Goal: Information Seeking & Learning: Learn about a topic

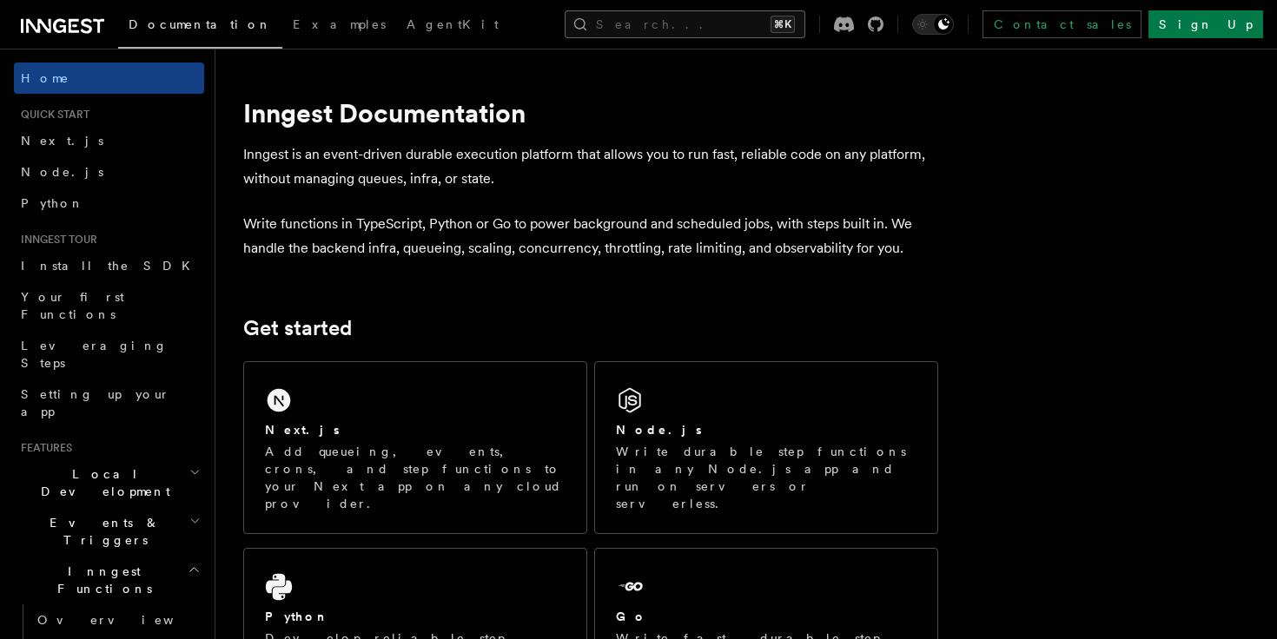
click at [744, 29] on button "Search... ⌘K" at bounding box center [685, 24] width 241 height 28
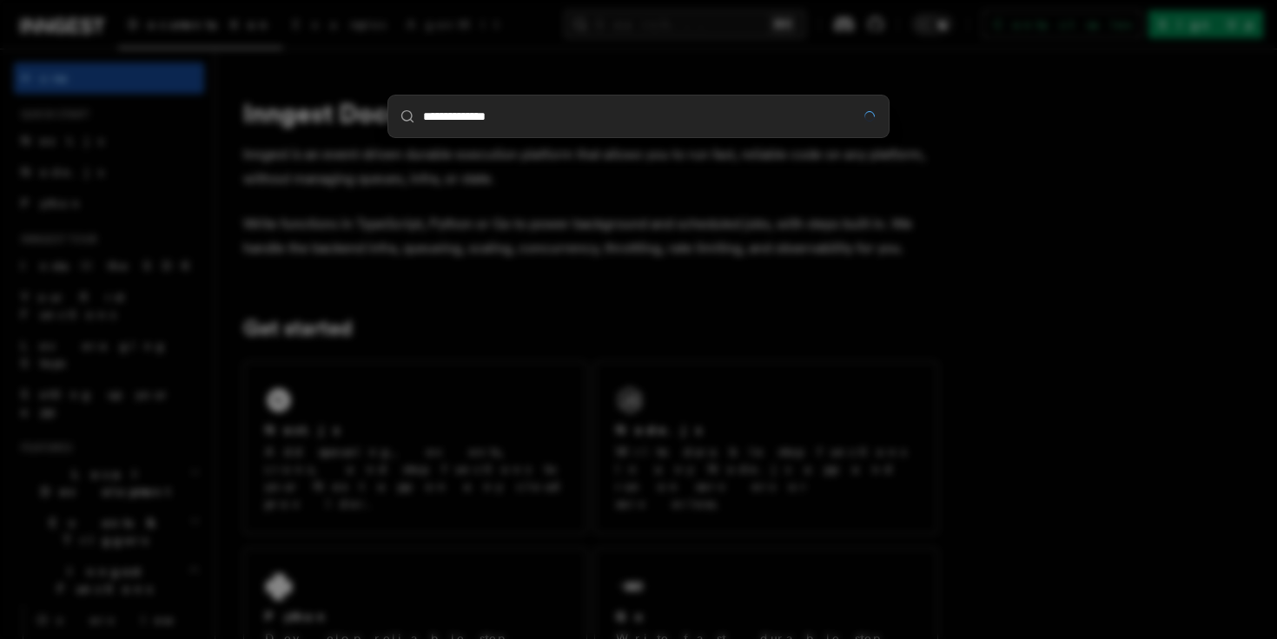
type input "**********"
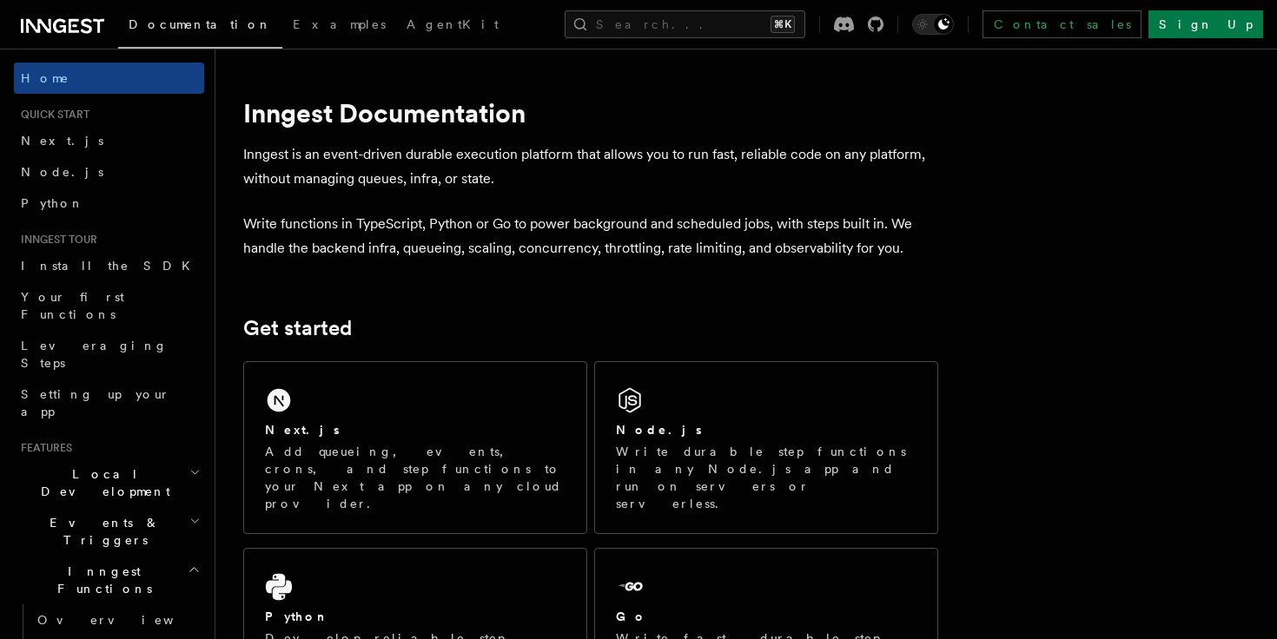
click at [671, 5] on div "Documentation Examples AgentKit Search... ⌘K Contact sales Sign Up" at bounding box center [638, 24] width 1277 height 49
click at [687, 23] on button "Search... ⌘K" at bounding box center [685, 24] width 241 height 28
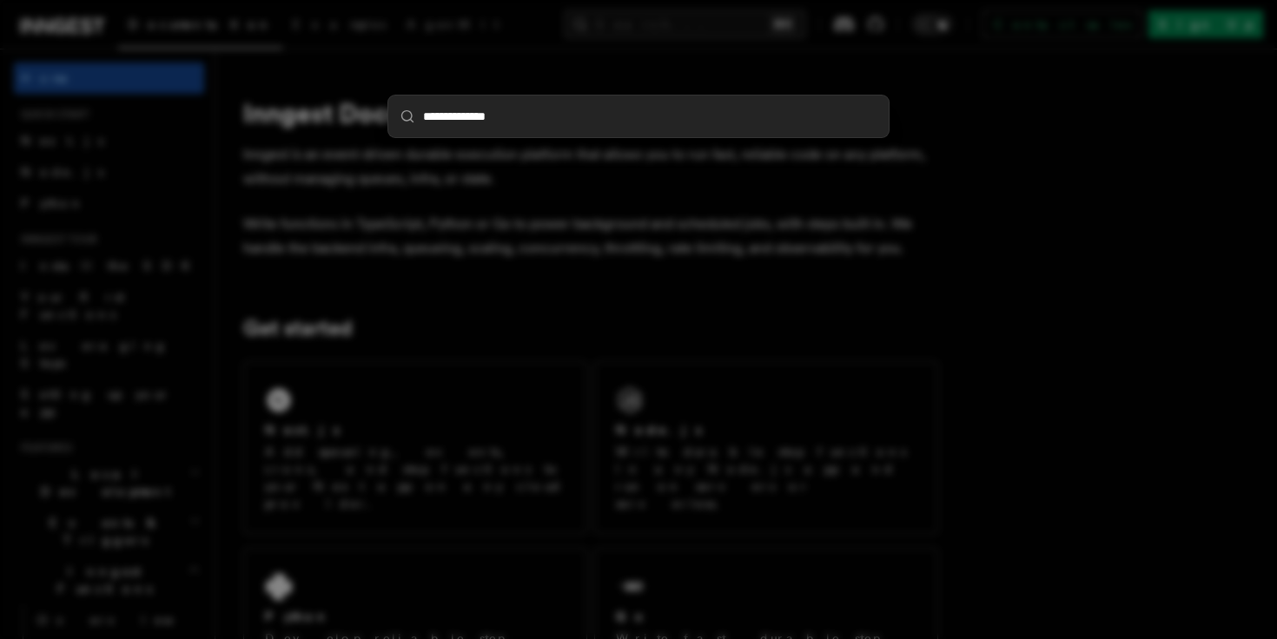
type input "**********"
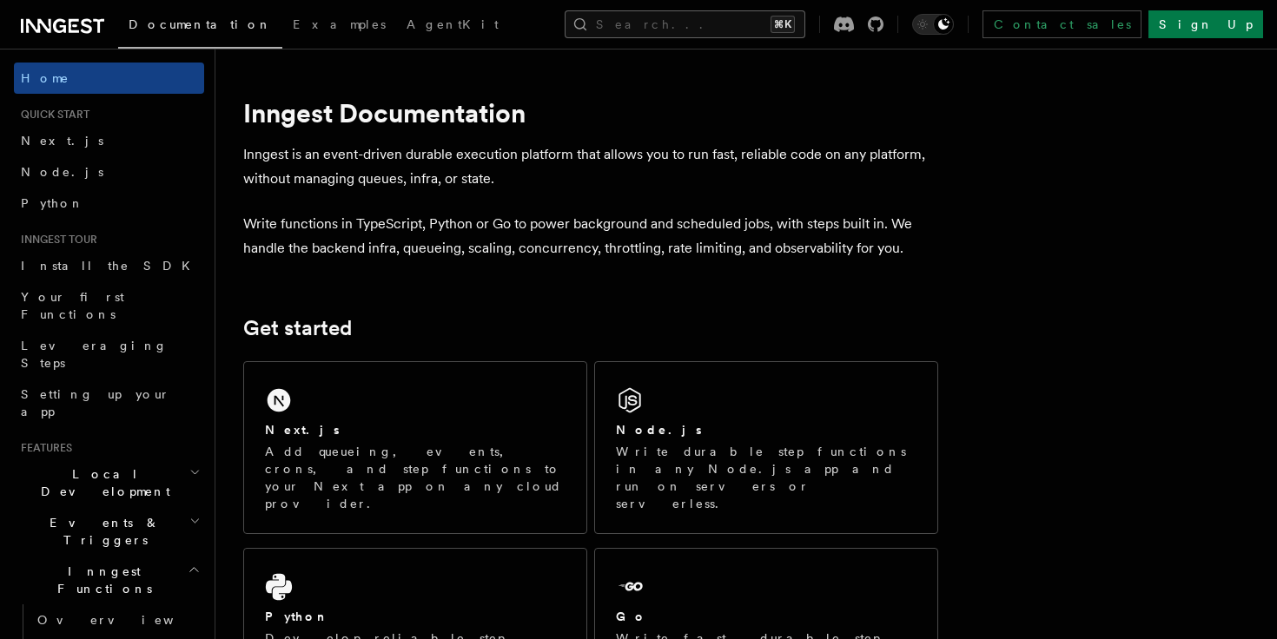
click at [636, 30] on button "Search... ⌘K" at bounding box center [685, 24] width 241 height 28
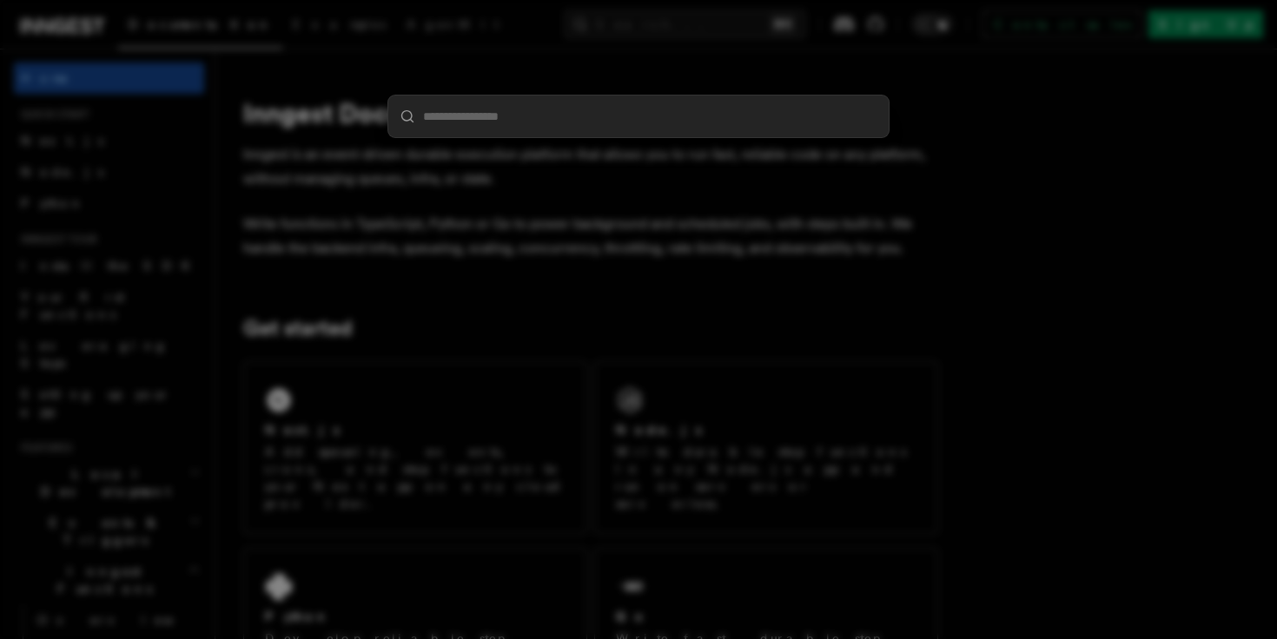
type input "**********"
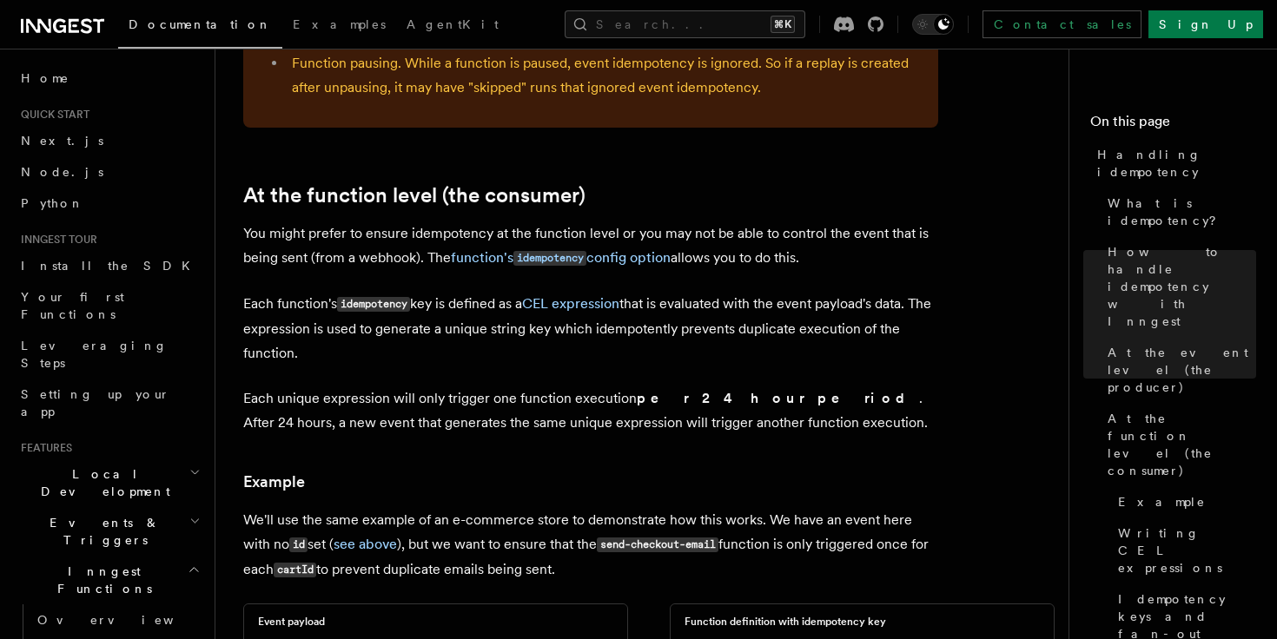
scroll to position [1928, 0]
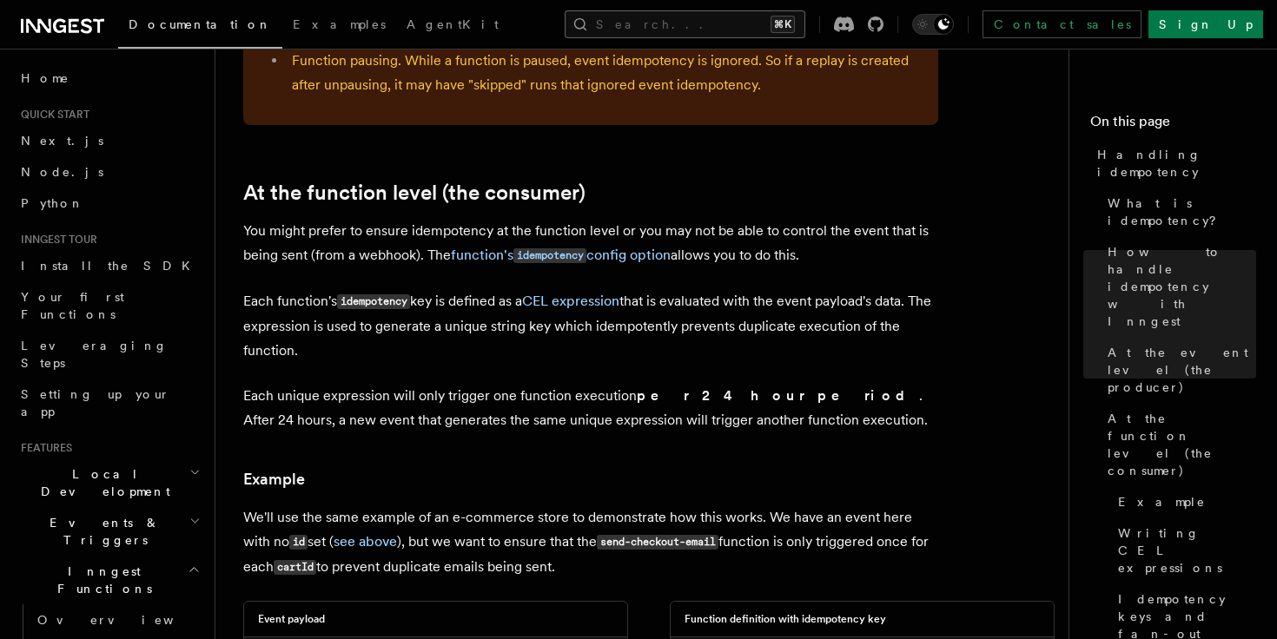
click at [693, 37] on button "Search... ⌘K" at bounding box center [685, 24] width 241 height 28
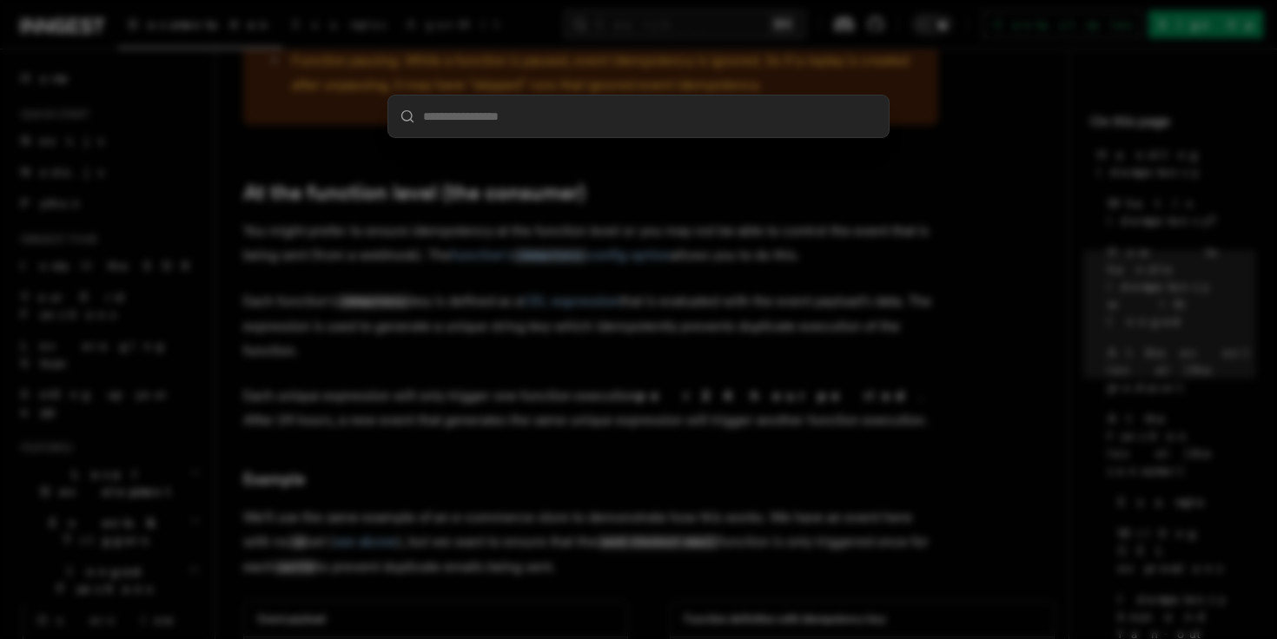
type input "**********"
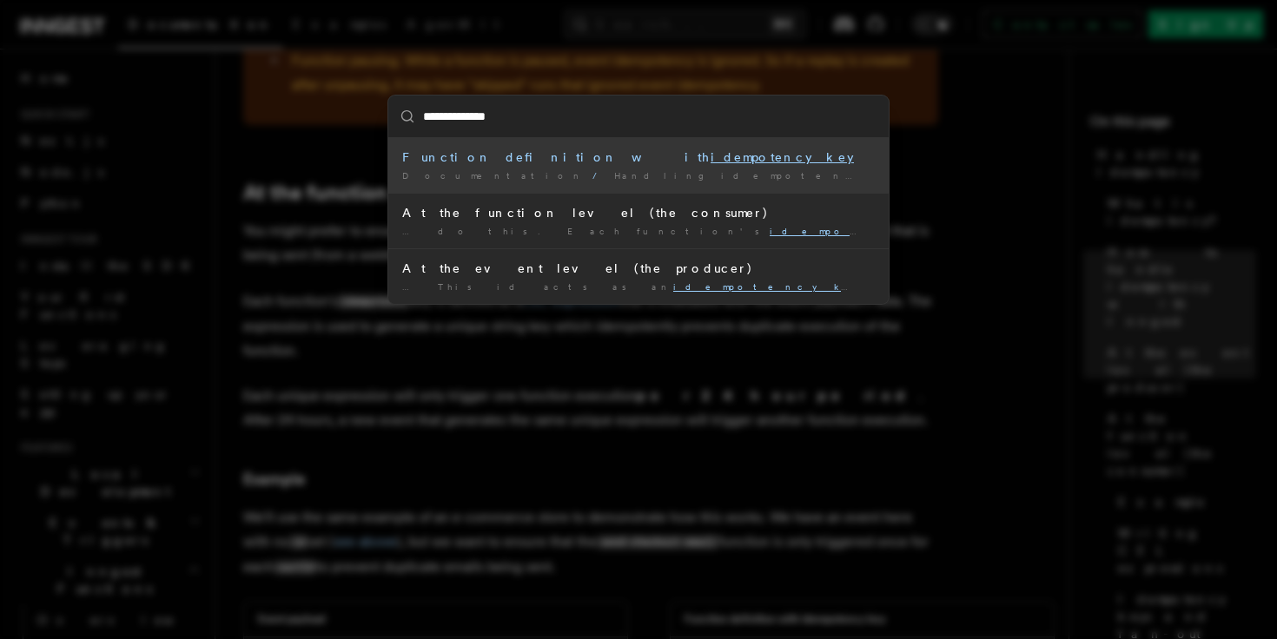
click at [711, 155] on mark "idempotency key" at bounding box center [782, 157] width 143 height 14
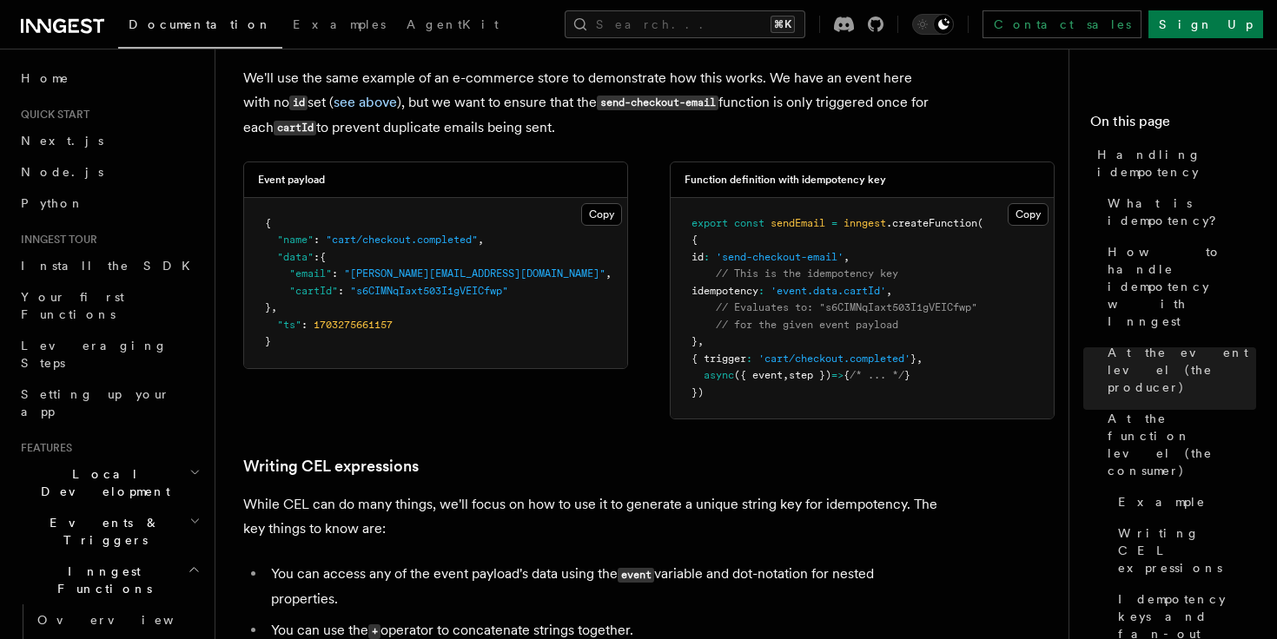
scroll to position [2371, 0]
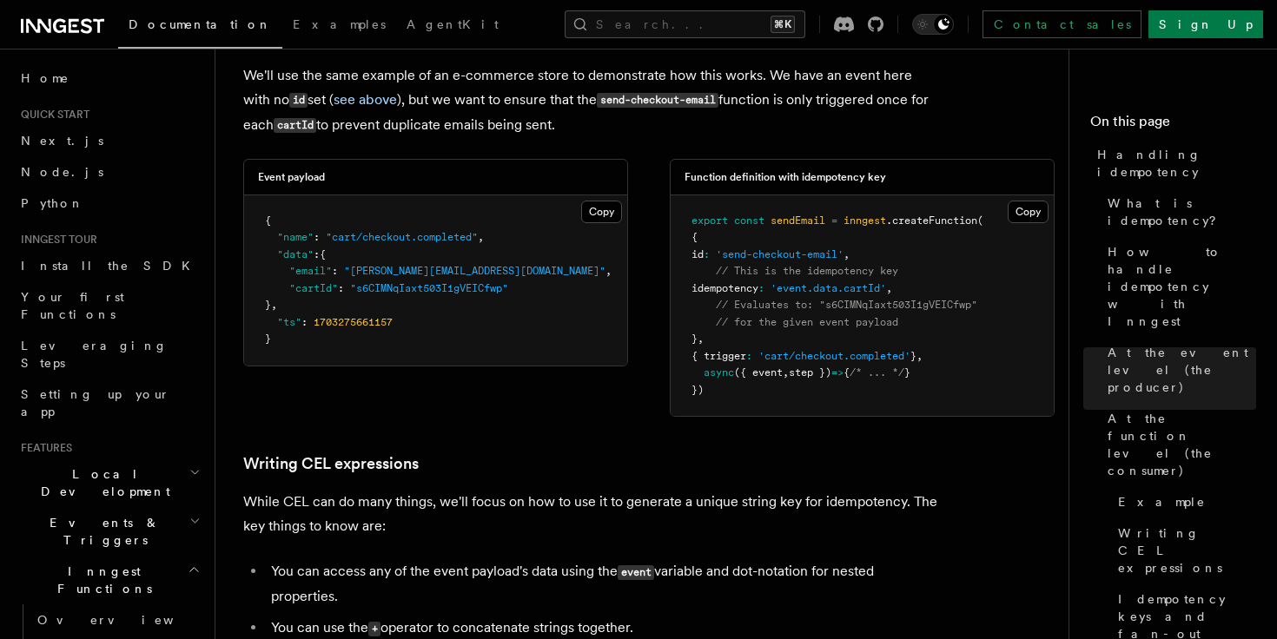
click at [757, 282] on span "idempotency" at bounding box center [724, 288] width 67 height 12
click at [784, 313] on pre "export const sendEmail = inngest .createFunction ( { id : 'send-checkout-email'…" at bounding box center [862, 306] width 383 height 222
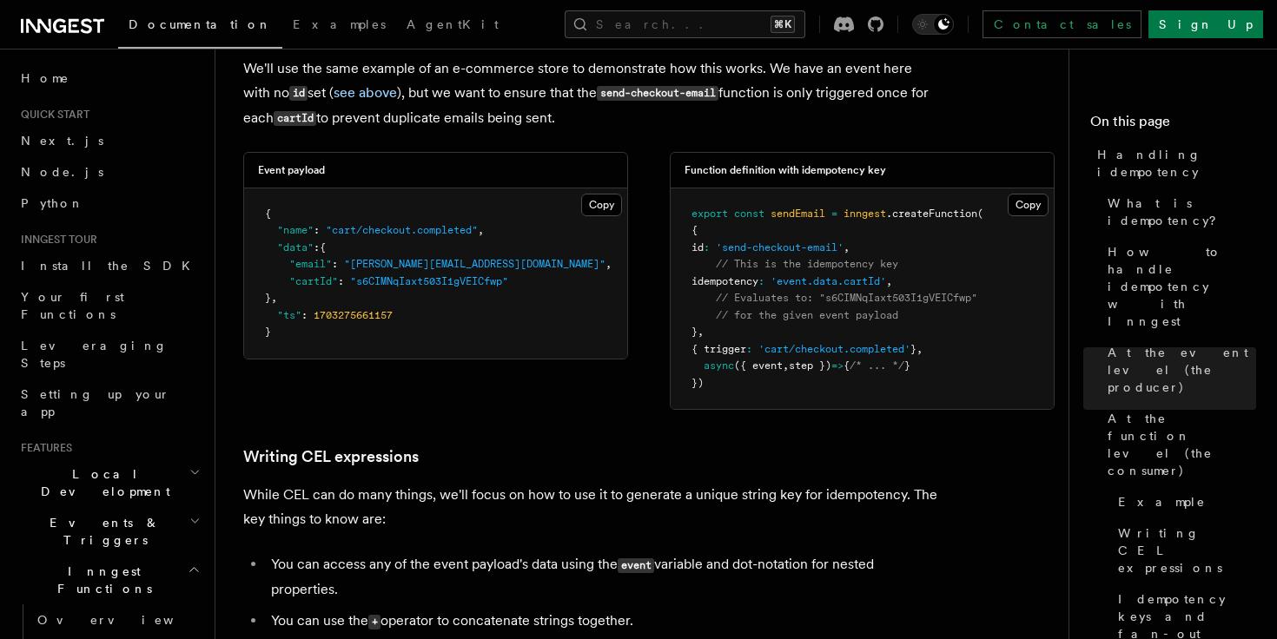
scroll to position [2379, 0]
click at [1029, 192] on button "Copy Copied" at bounding box center [1028, 203] width 41 height 23
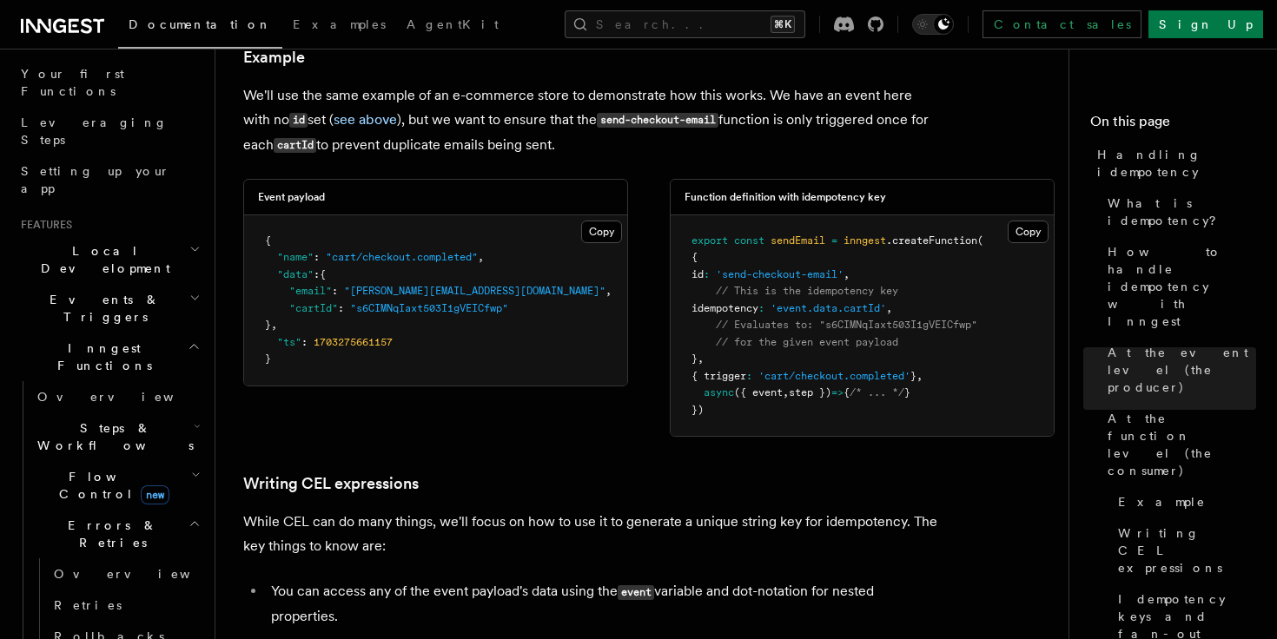
scroll to position [260, 0]
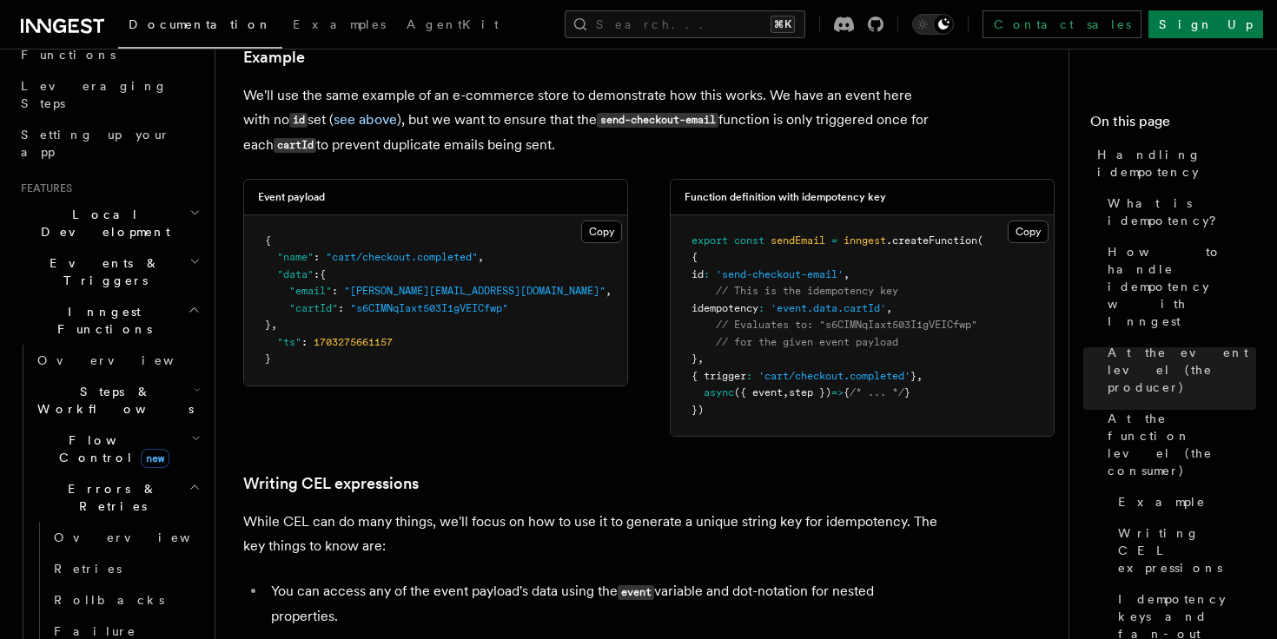
click at [67, 432] on span "Flow Control new" at bounding box center [110, 449] width 161 height 35
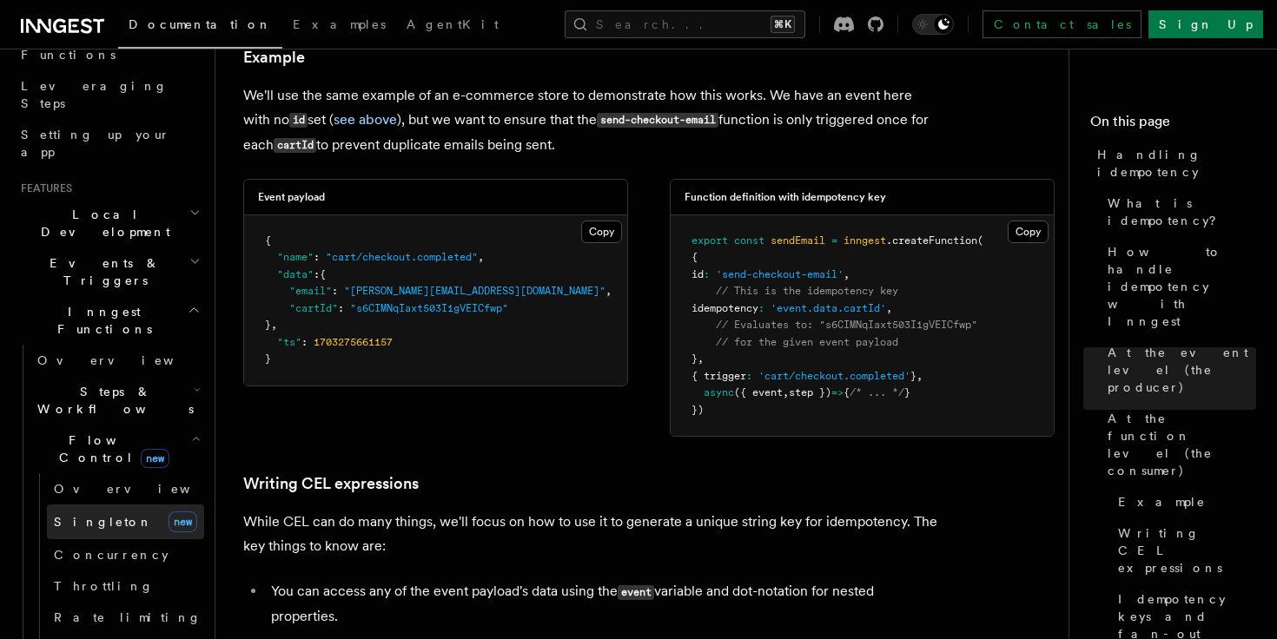
click at [93, 513] on span "Singleton" at bounding box center [103, 521] width 99 height 17
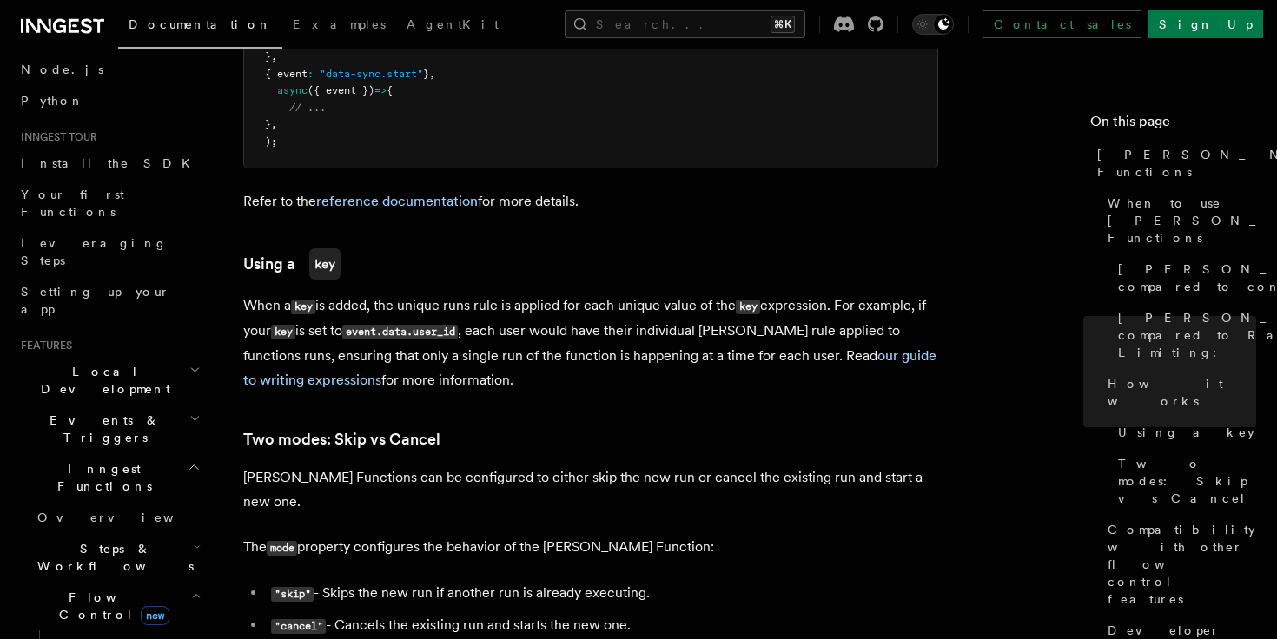
scroll to position [268, 0]
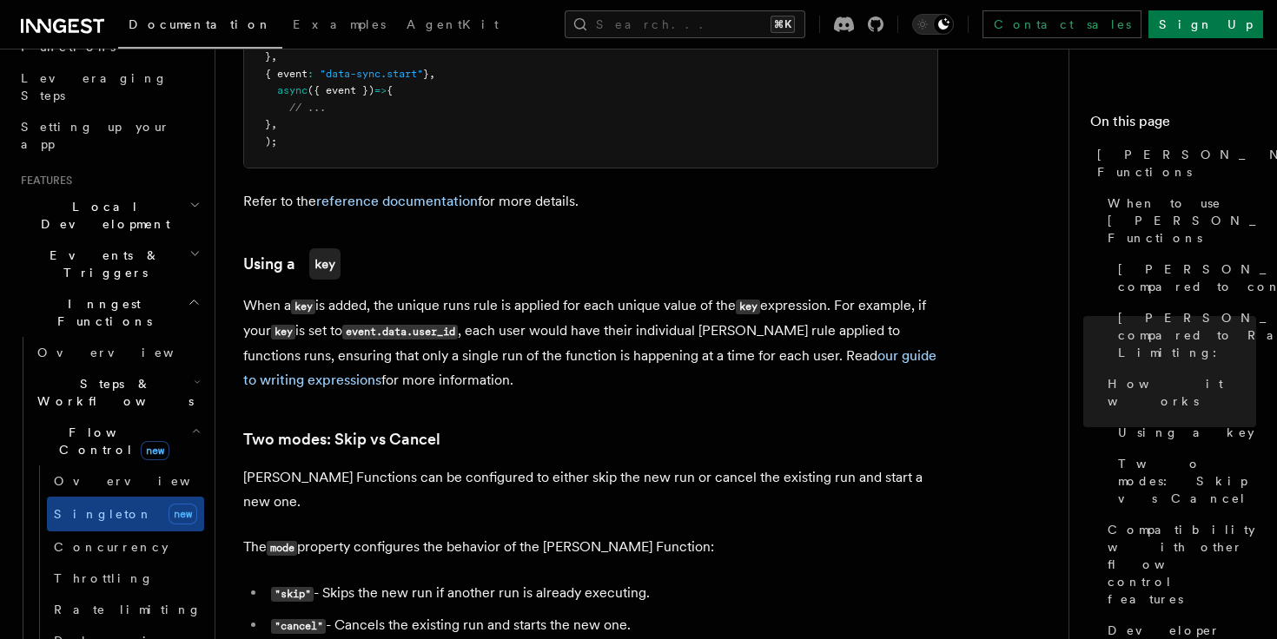
click at [85, 375] on span "Steps & Workflows" at bounding box center [111, 392] width 163 height 35
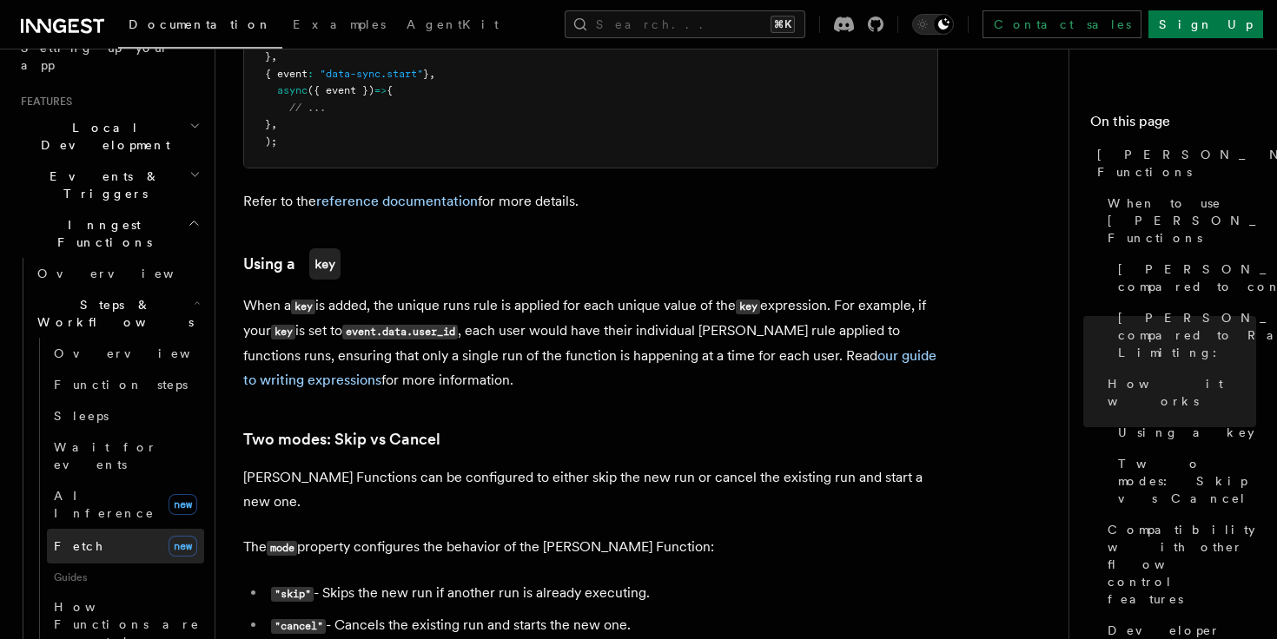
scroll to position [372, 0]
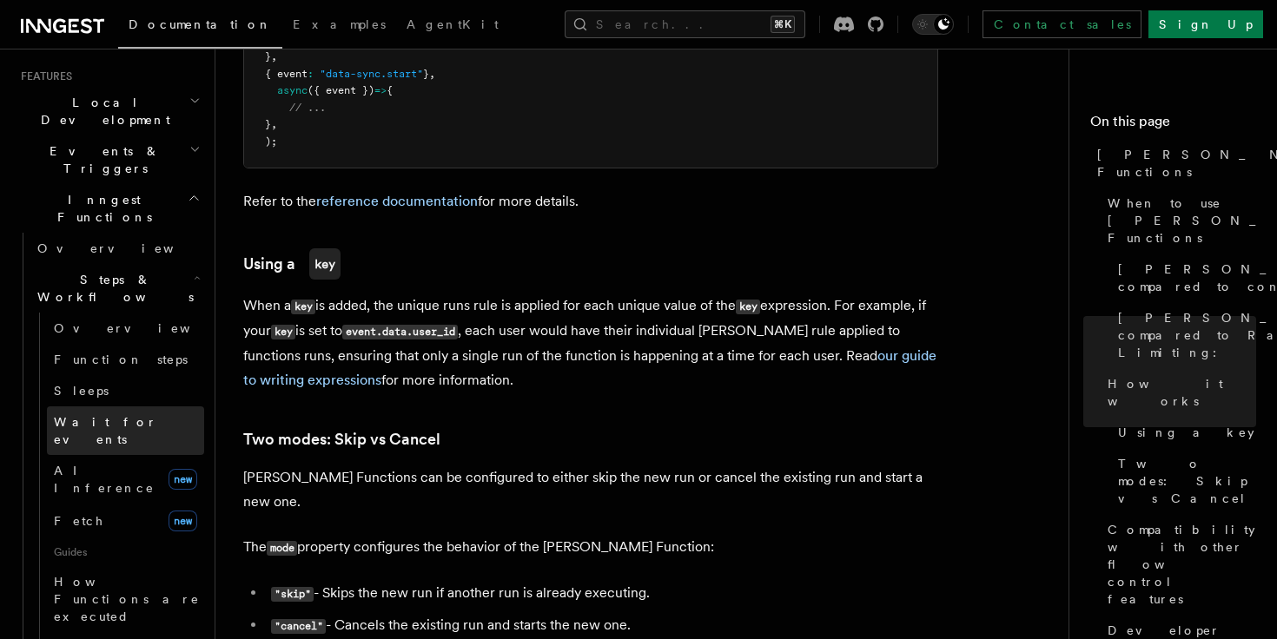
click at [89, 415] on span "Wait for events" at bounding box center [105, 430] width 103 height 31
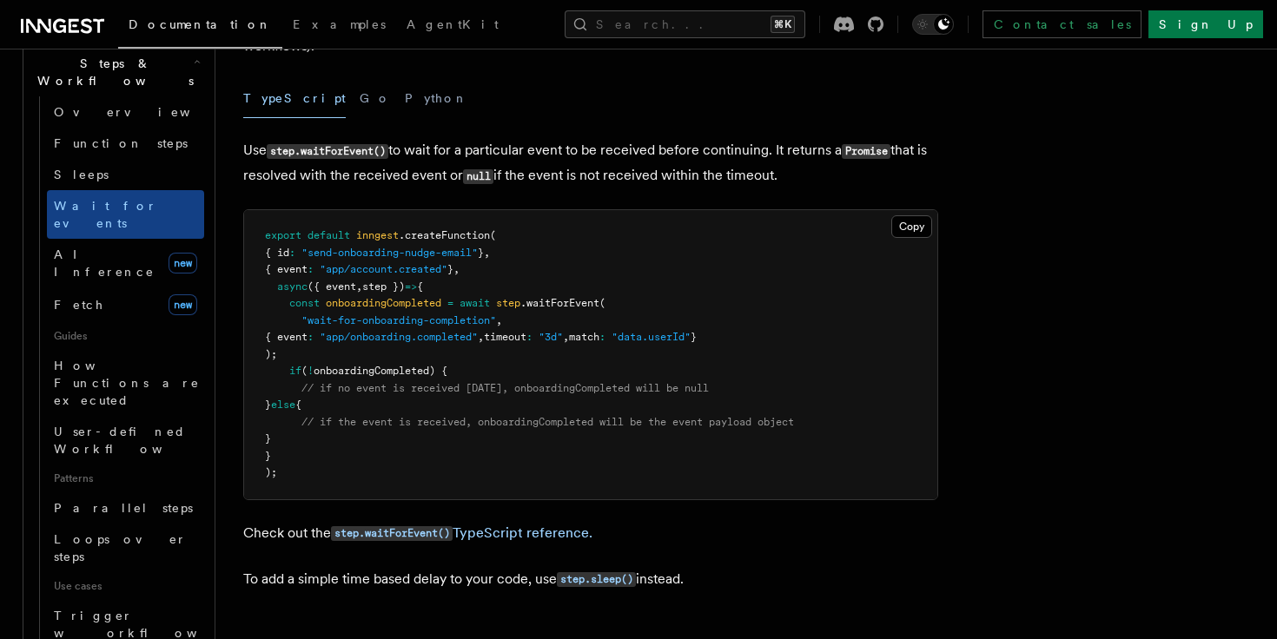
scroll to position [642, 0]
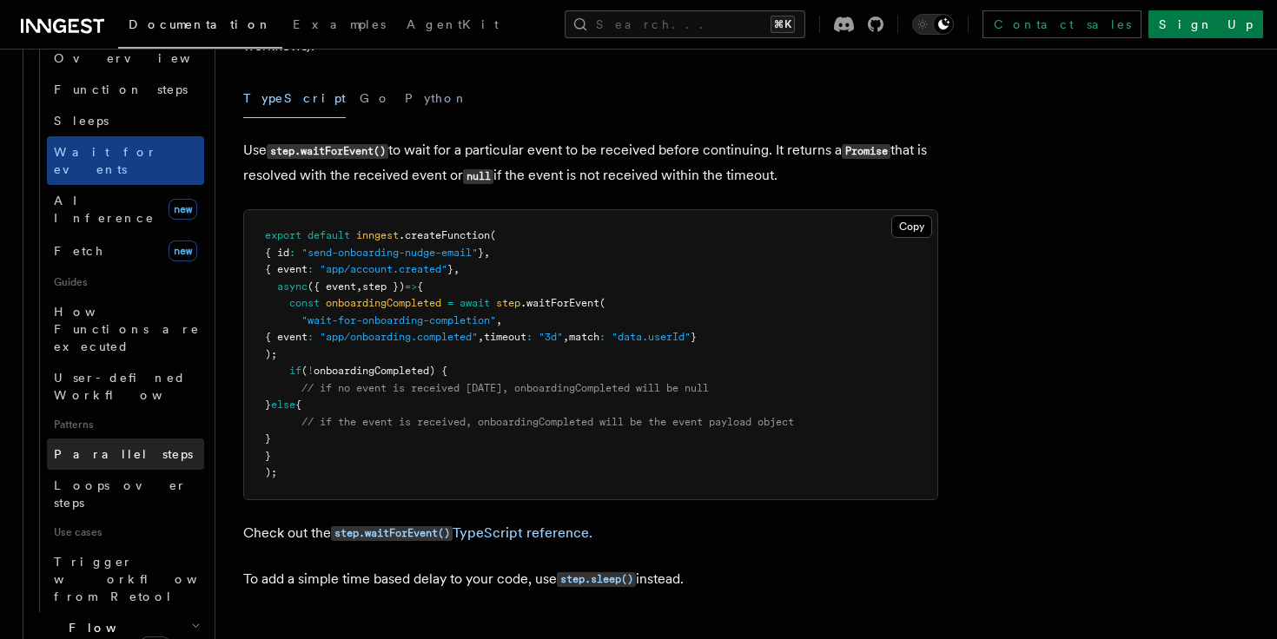
click at [117, 447] on span "Parallel steps" at bounding box center [123, 454] width 139 height 14
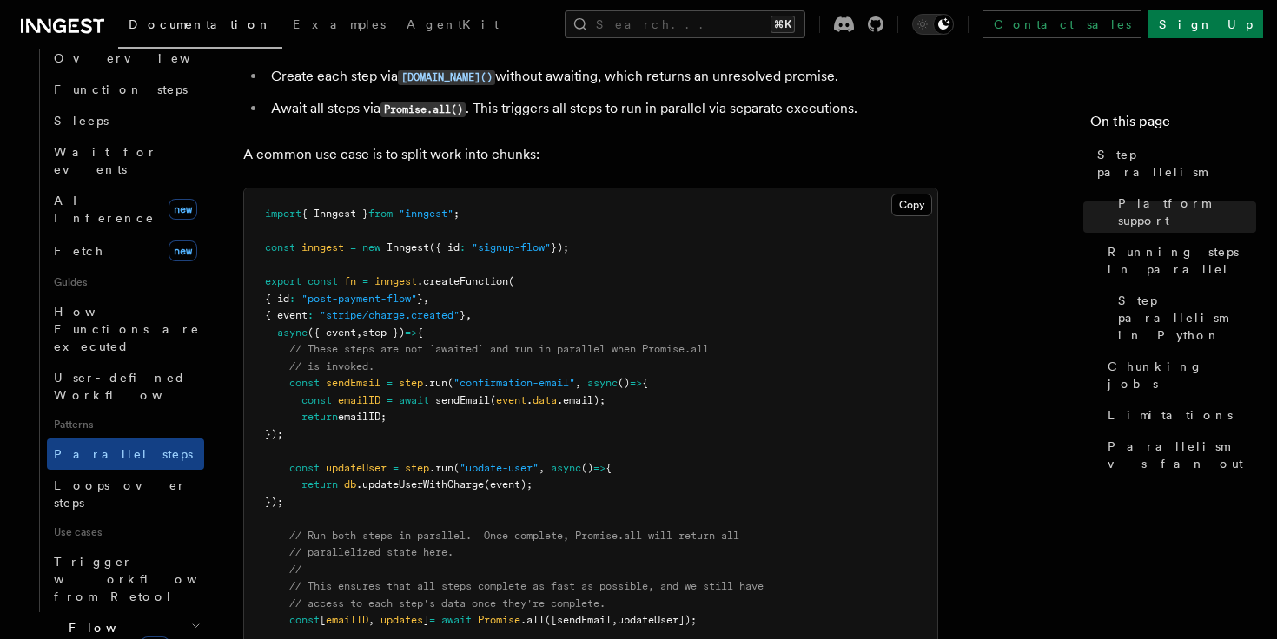
scroll to position [460, 0]
click at [96, 619] on span "Flow Control new" at bounding box center [110, 636] width 161 height 35
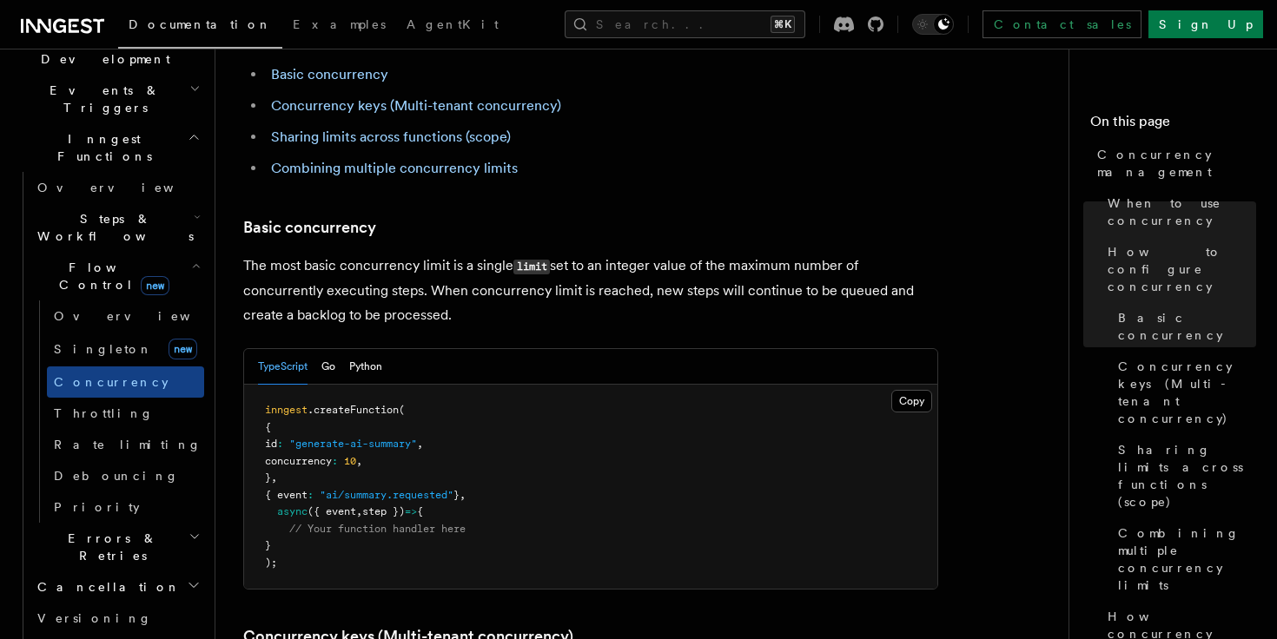
scroll to position [420, 0]
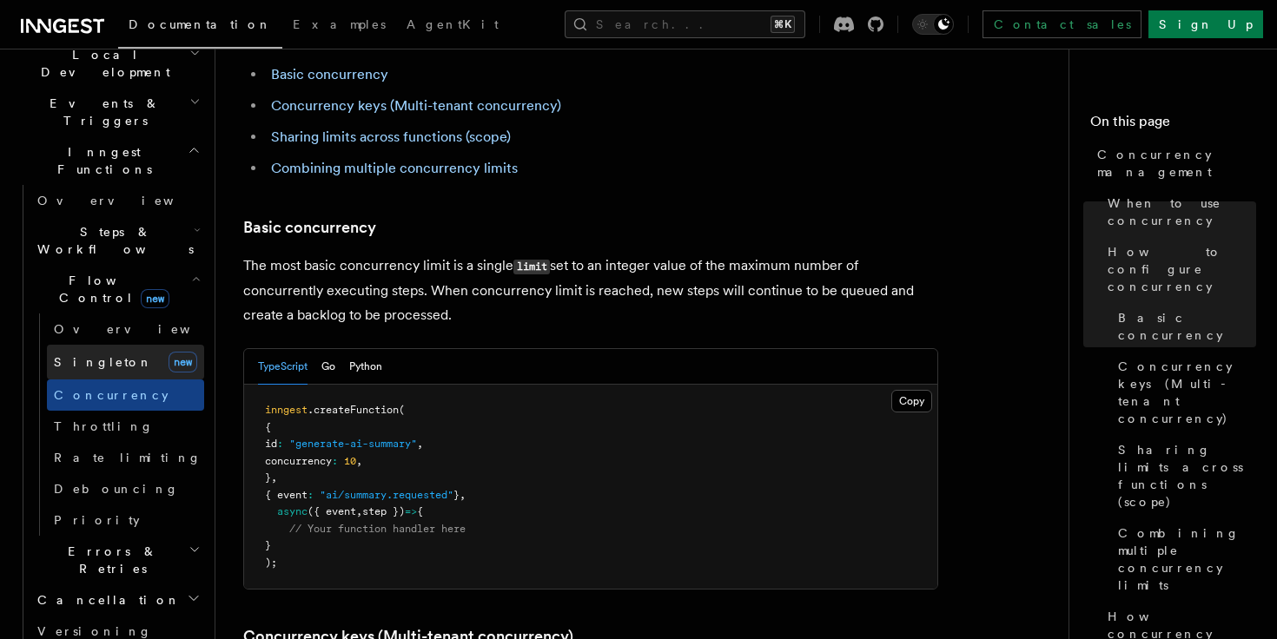
click at [87, 355] on span "Singleton" at bounding box center [103, 362] width 99 height 14
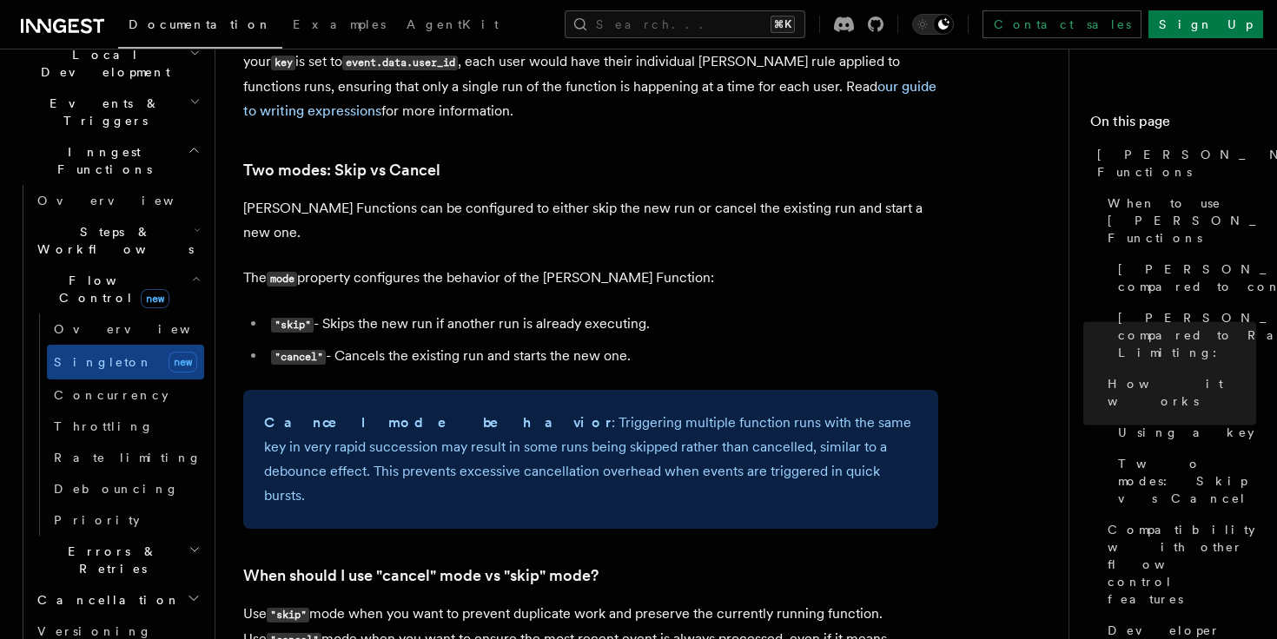
scroll to position [2225, 0]
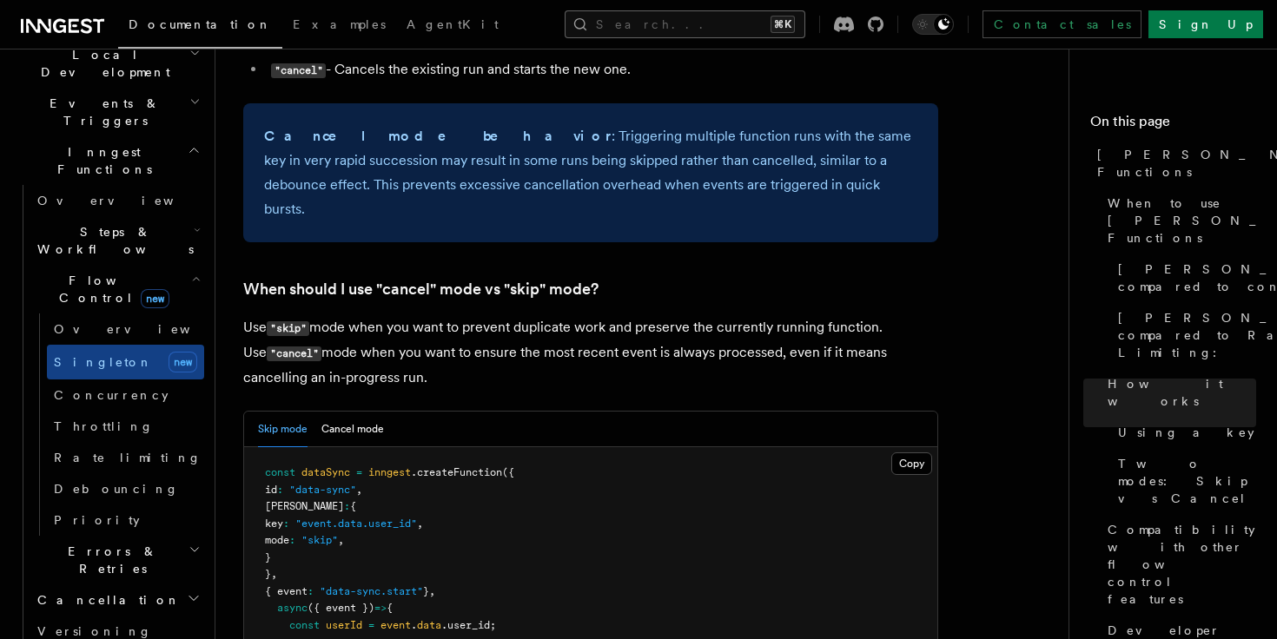
click at [631, 25] on button "Search... ⌘K" at bounding box center [685, 24] width 241 height 28
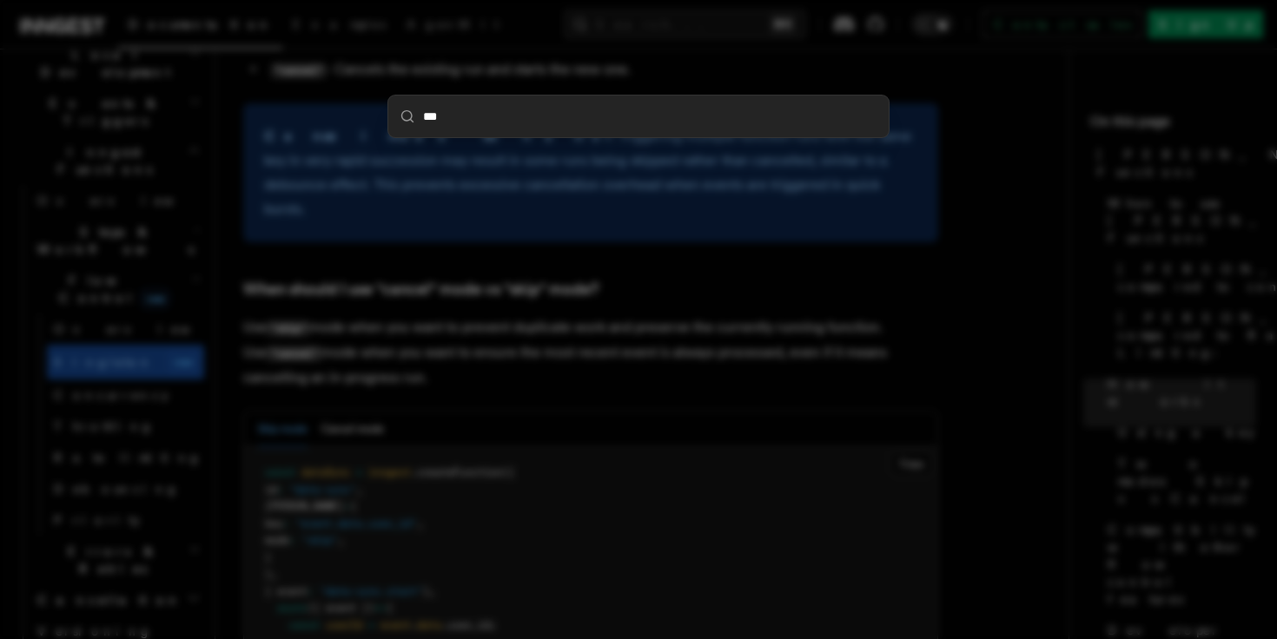
type input "****"
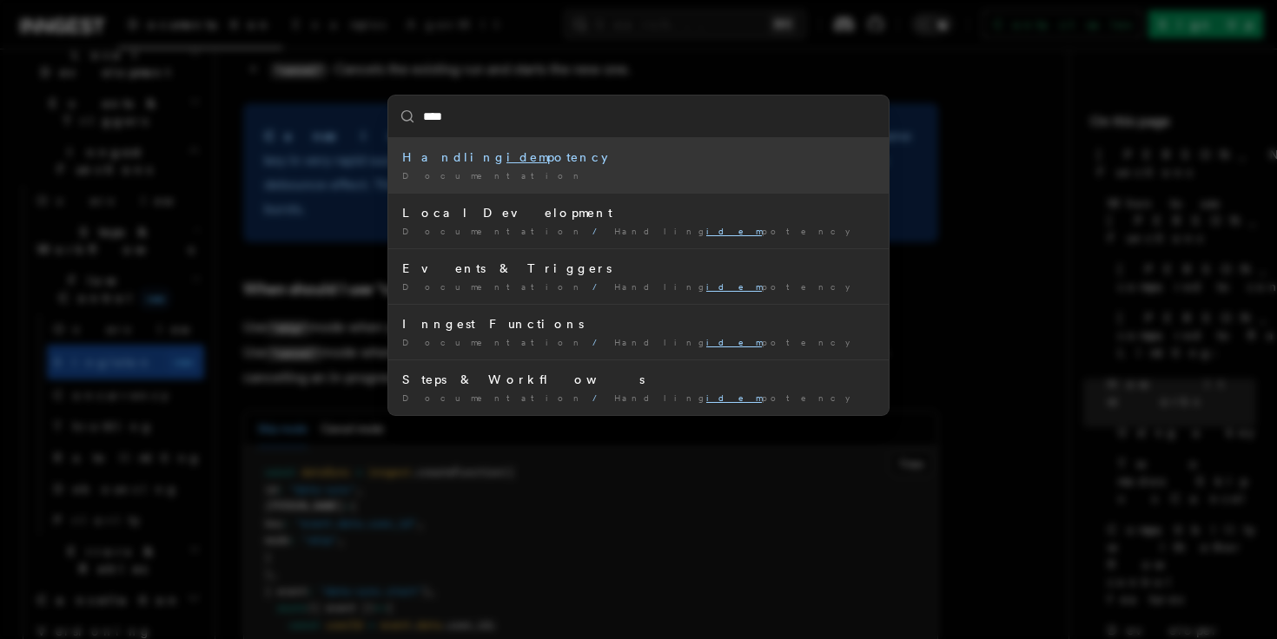
click at [499, 156] on div "Handling idem potency" at bounding box center [638, 157] width 473 height 17
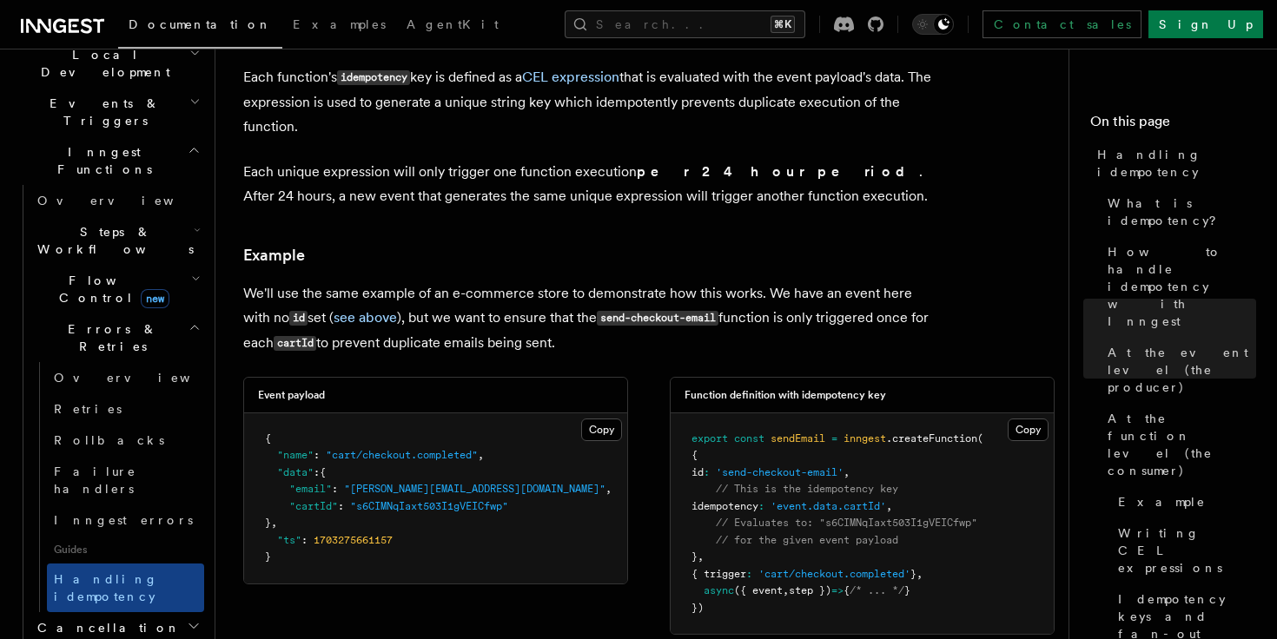
scroll to position [2198, 0]
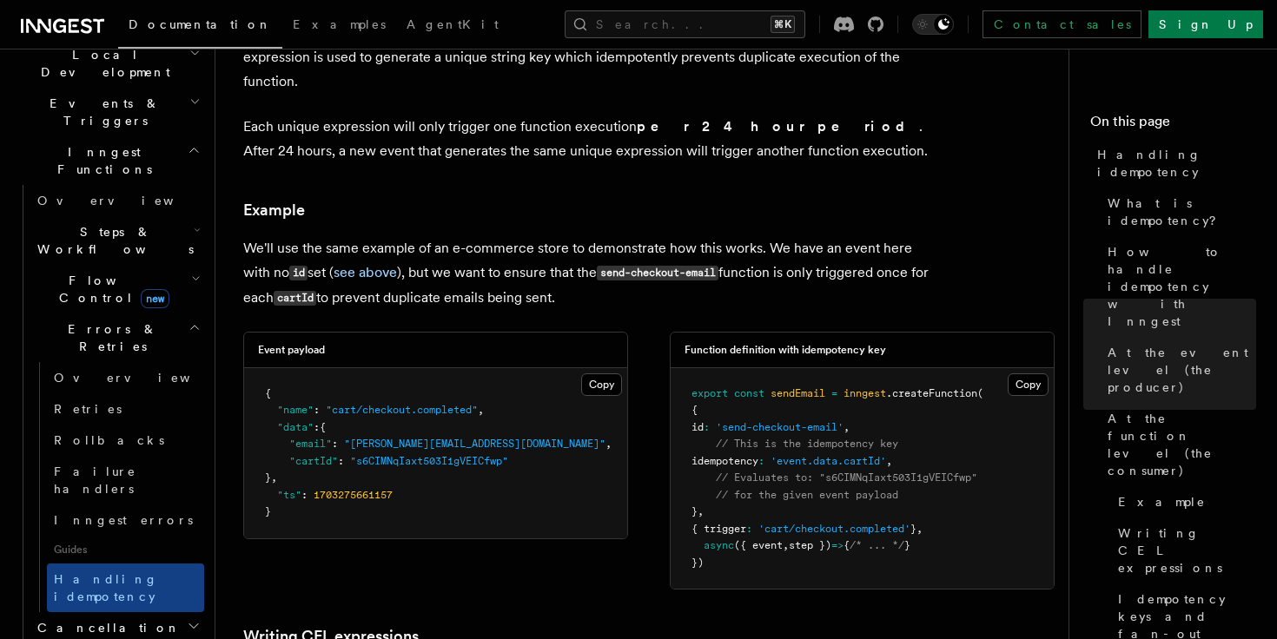
click at [758, 455] on span "idempotency" at bounding box center [724, 461] width 67 height 12
copy span "idempotency"
click at [780, 472] on span "// Evaluates to: "s6CIMNqIaxt503I1gVEICfwp"" at bounding box center [846, 478] width 261 height 12
drag, startPoint x: 805, startPoint y: 441, endPoint x: 912, endPoint y: 440, distance: 106.9
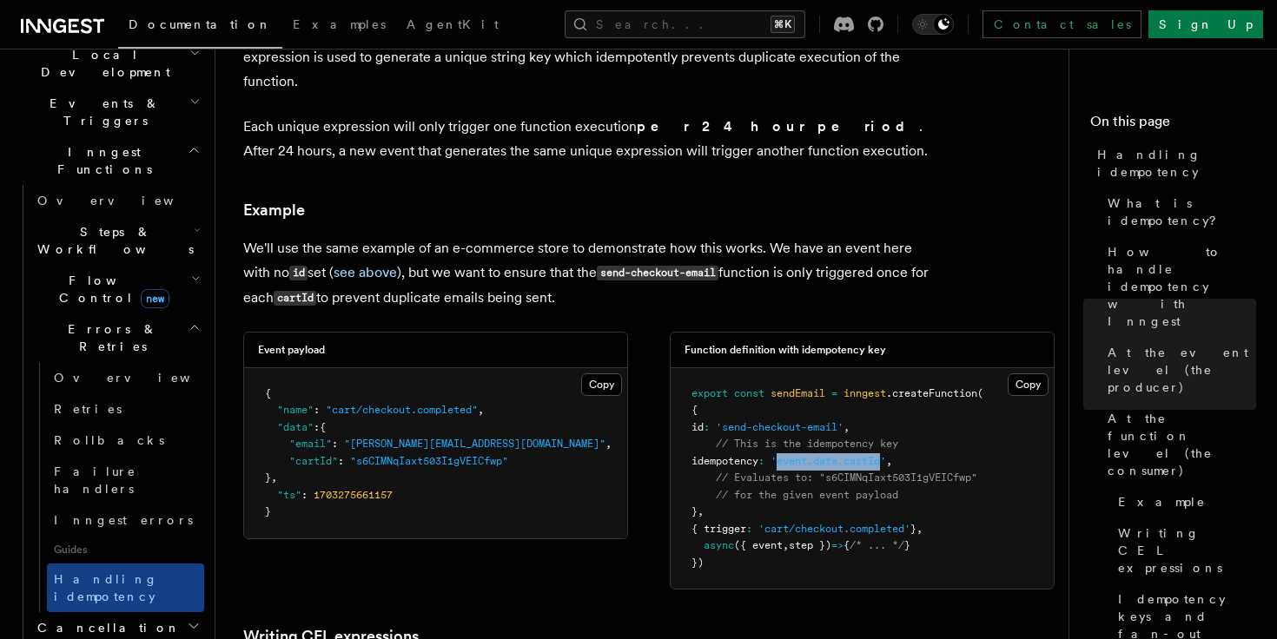
click at [886, 455] on span "'event.data.cartId'" at bounding box center [828, 461] width 116 height 12
copy span "event.data.cartId"
click at [778, 464] on pre "export const sendEmail = inngest .createFunction ( { id : 'send-checkout-email'…" at bounding box center [862, 479] width 383 height 222
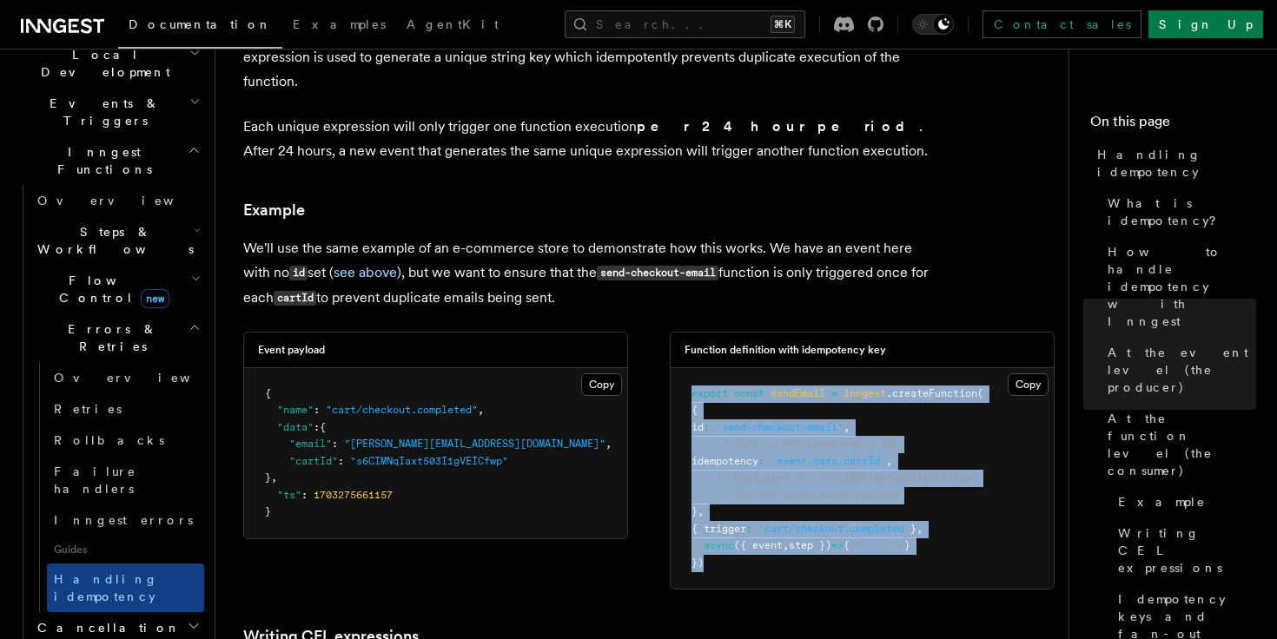
drag, startPoint x: 691, startPoint y: 376, endPoint x: 718, endPoint y: 539, distance: 164.7
click at [718, 539] on pre "export const sendEmail = inngest .createFunction ( { id : 'send-checkout-email'…" at bounding box center [862, 479] width 383 height 222
copy code "export const sendEmail = inngest .createFunction ( { id : 'send-checkout-email'…"
click at [816, 236] on p "We'll use the same example of an e-commerce store to demonstrate how this works…" at bounding box center [590, 273] width 695 height 75
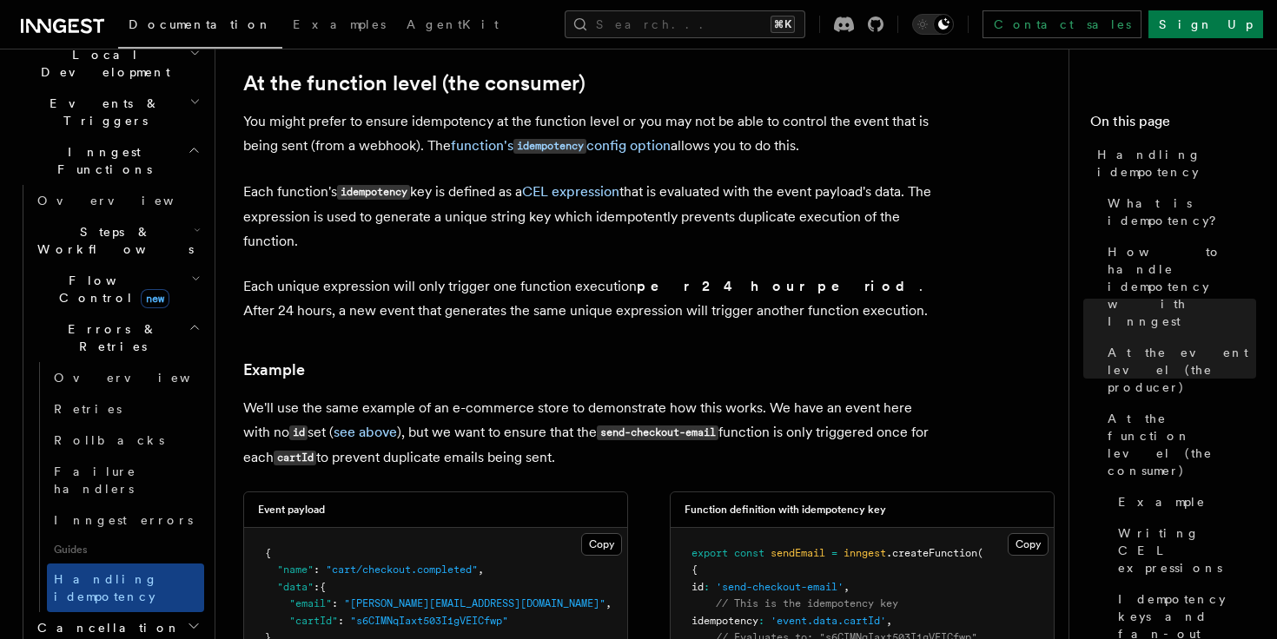
scroll to position [1940, 0]
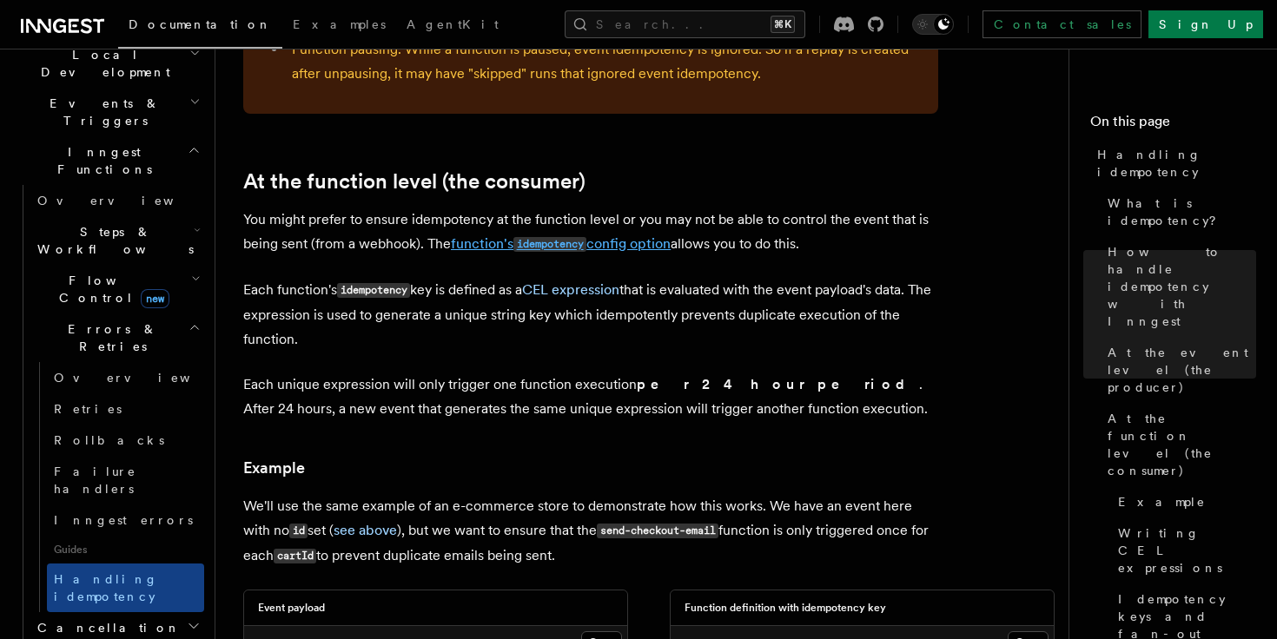
click at [630, 235] on link "function's idempotency config option" at bounding box center [561, 243] width 220 height 17
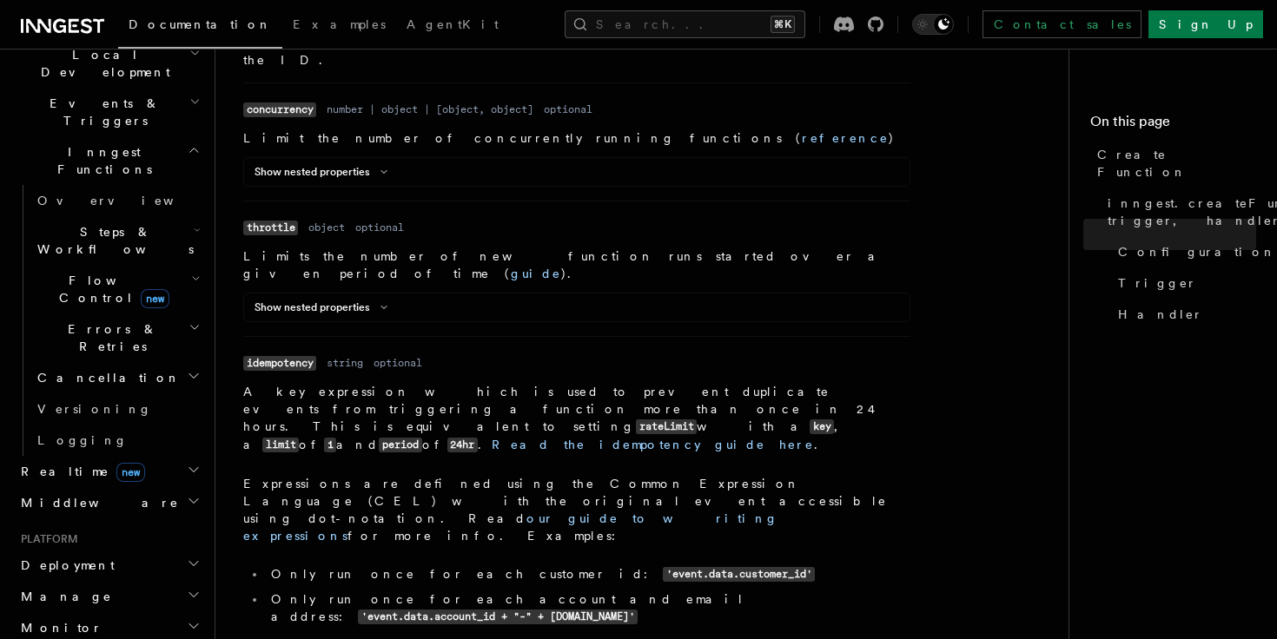
scroll to position [874, 0]
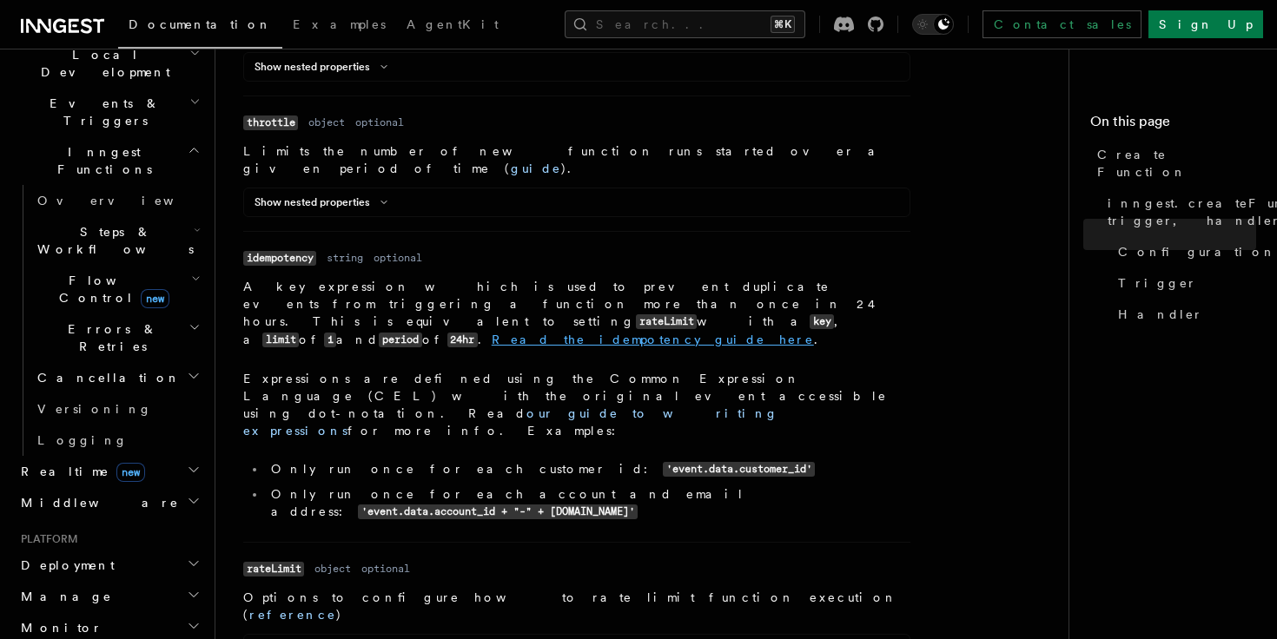
click at [742, 333] on link "Read the idempotency guide here" at bounding box center [653, 340] width 322 height 14
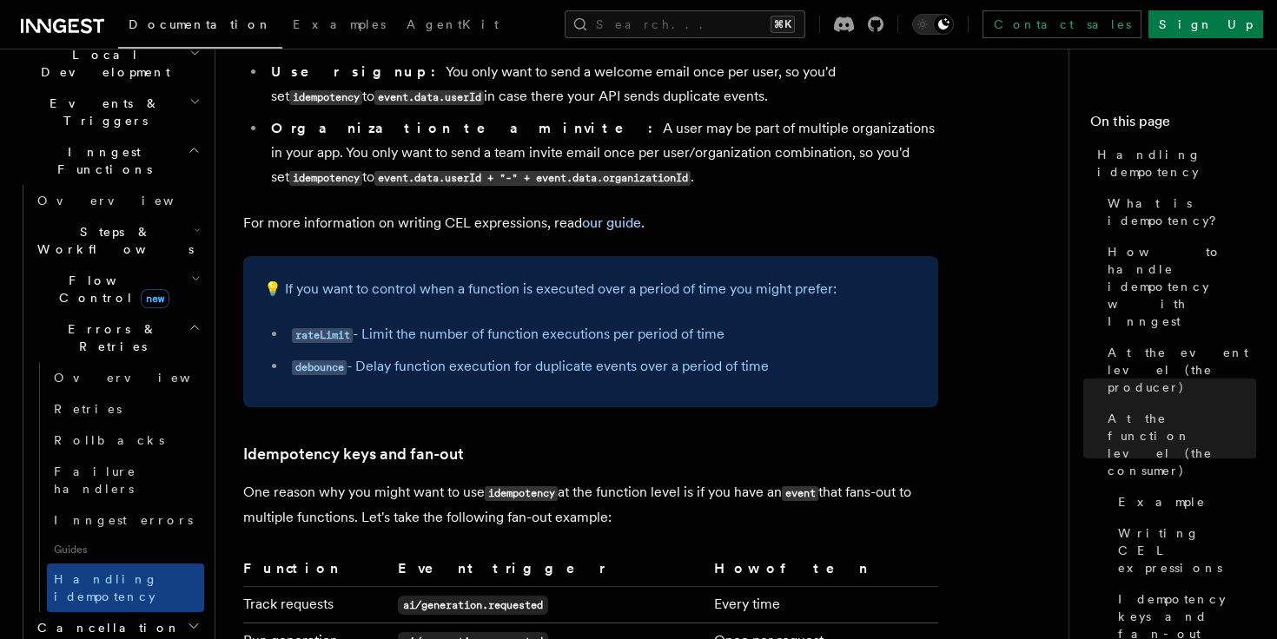
scroll to position [3086, 0]
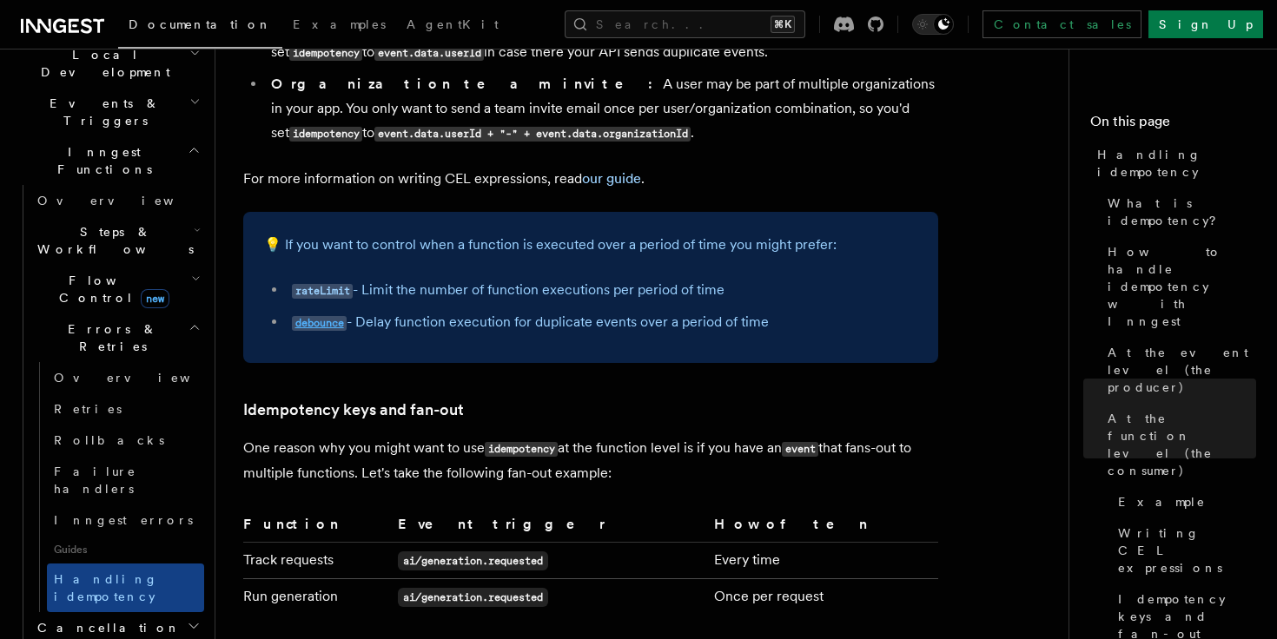
click at [327, 316] on code "debounce" at bounding box center [319, 323] width 55 height 15
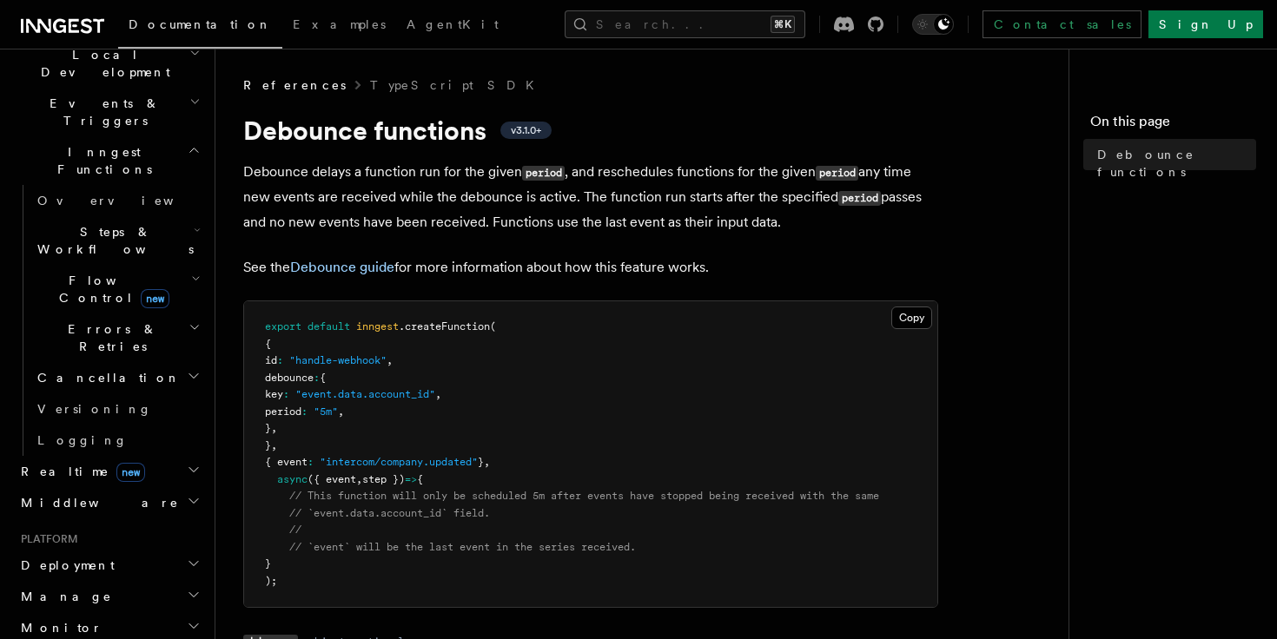
click at [314, 377] on span "debounce" at bounding box center [289, 378] width 49 height 12
copy span "debounce"
click at [410, 424] on pre "export default inngest .createFunction ( { id : "handle-webhook" , debounce : {…" at bounding box center [590, 454] width 693 height 306
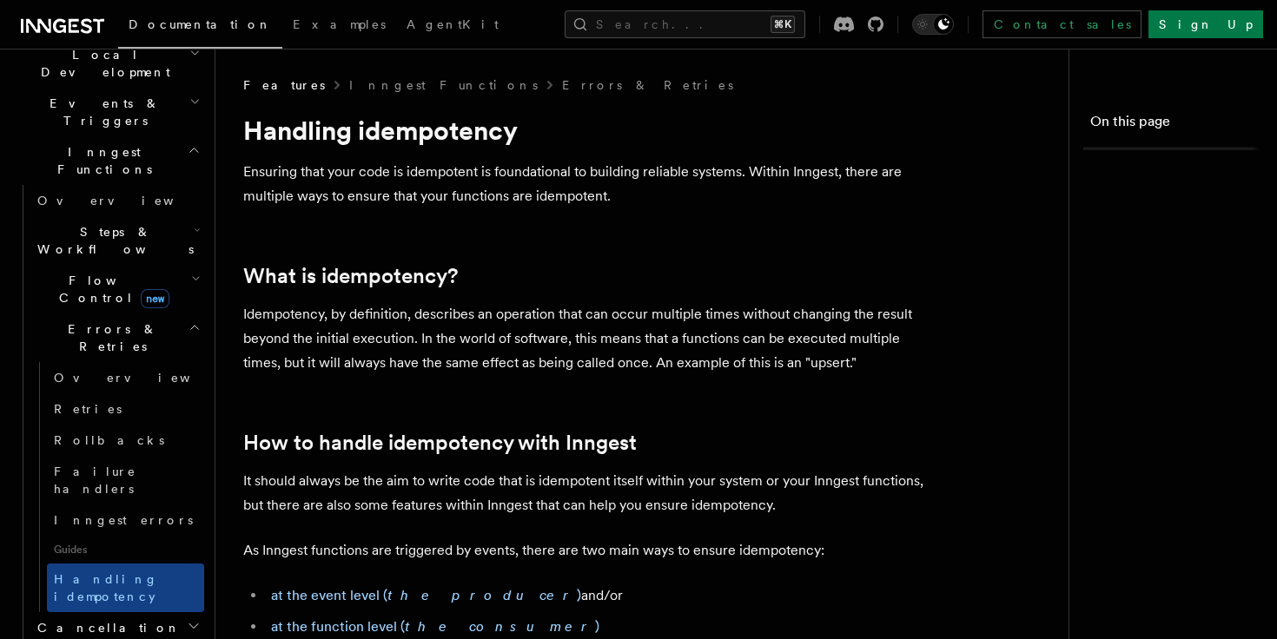
scroll to position [3086, 0]
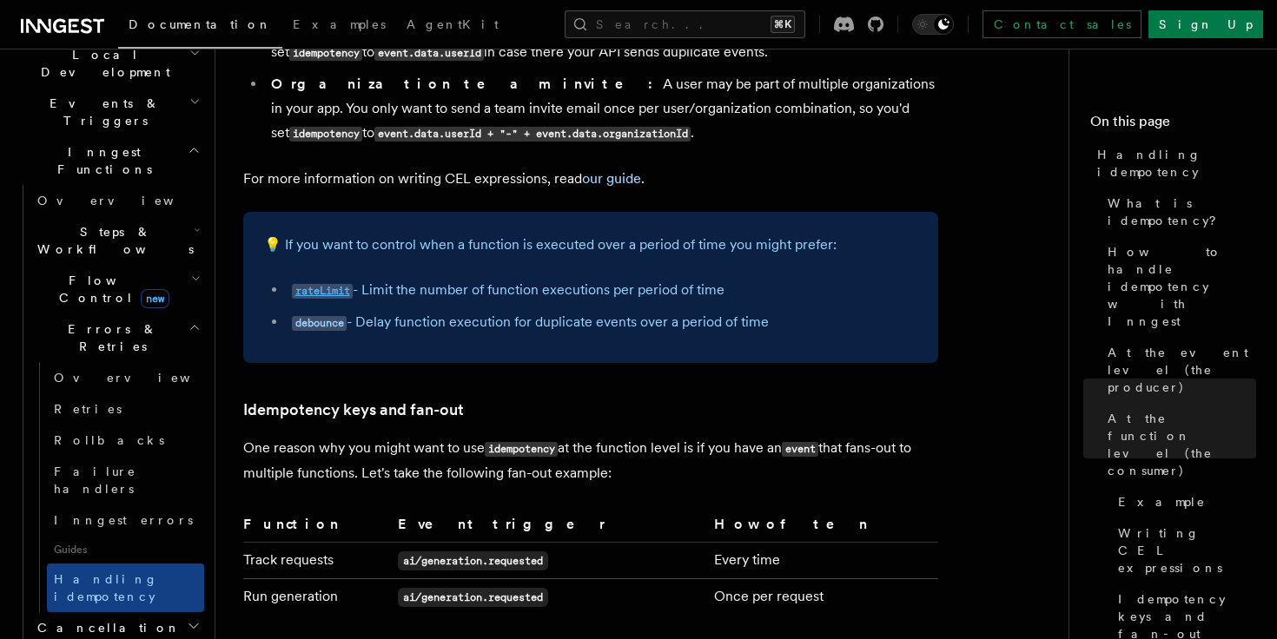
click at [329, 284] on code "rateLimit" at bounding box center [322, 291] width 61 height 15
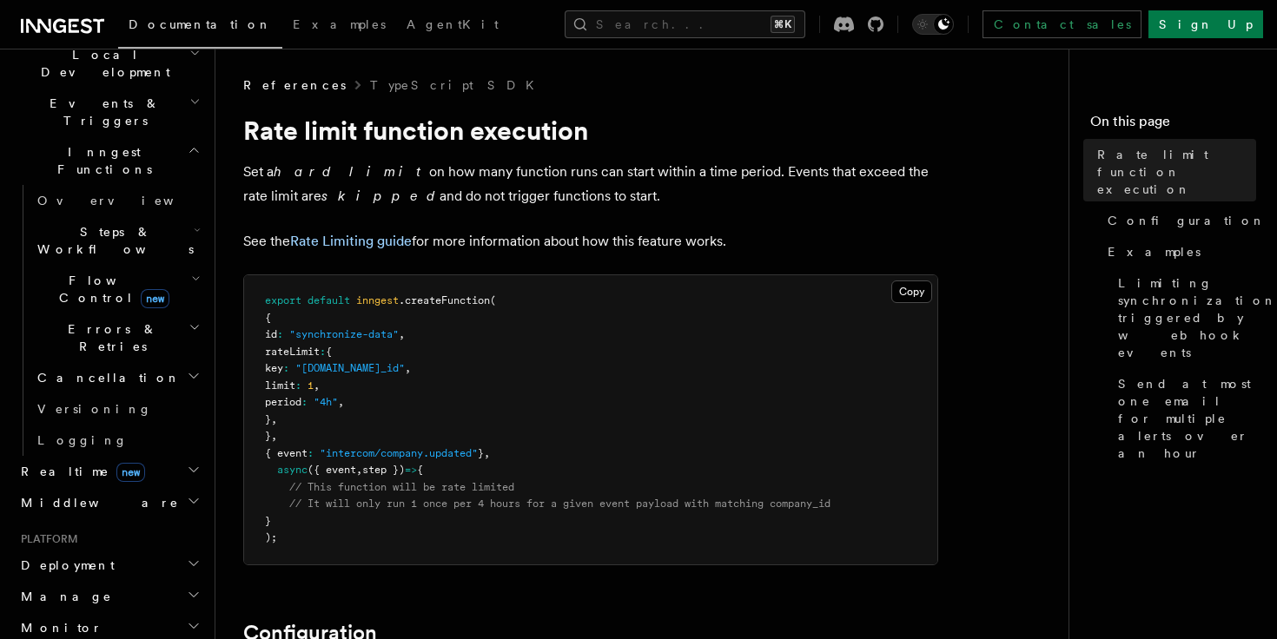
click at [320, 355] on span "rateLimit" at bounding box center [292, 352] width 55 height 12
copy span "rateLimit"
